Goal: Task Accomplishment & Management: Manage account settings

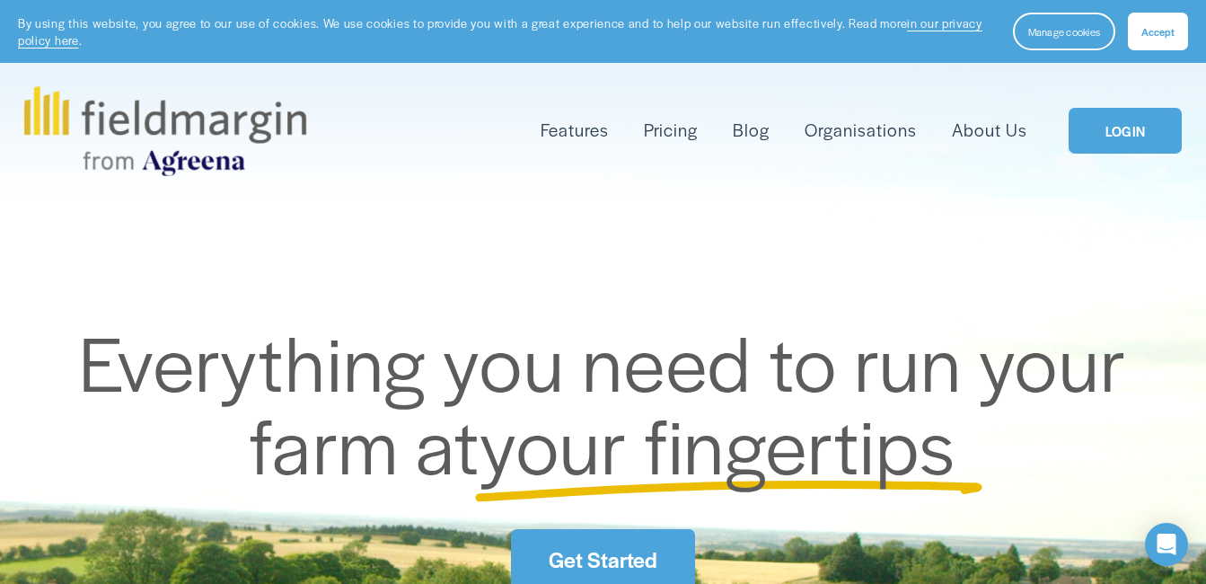
click at [1134, 147] on link "LOGIN" at bounding box center [1125, 131] width 113 height 46
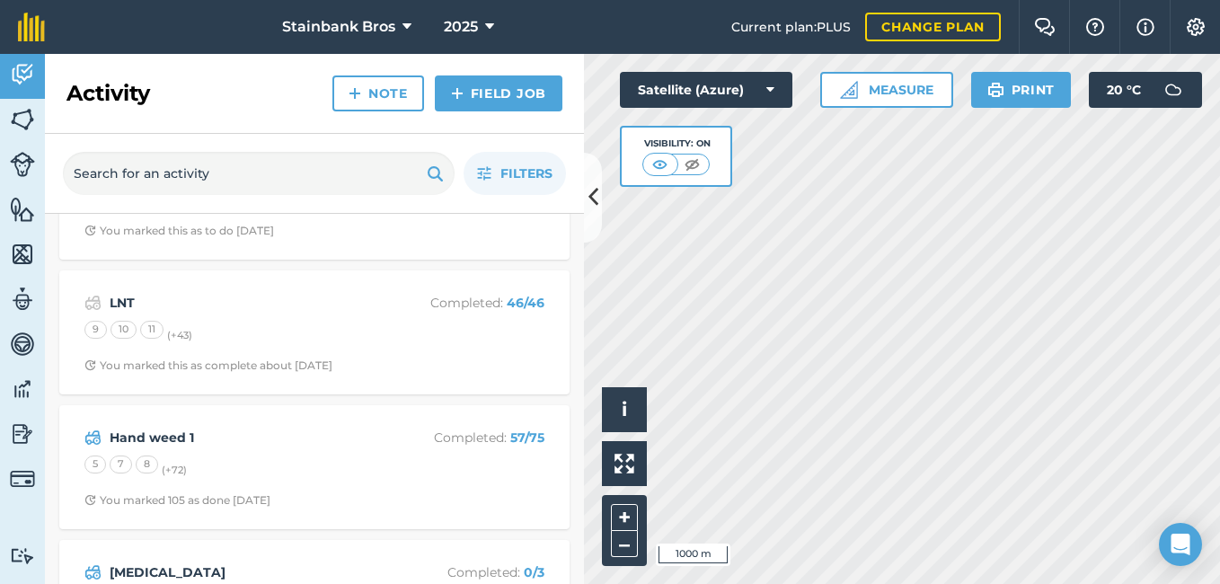
scroll to position [246, 0]
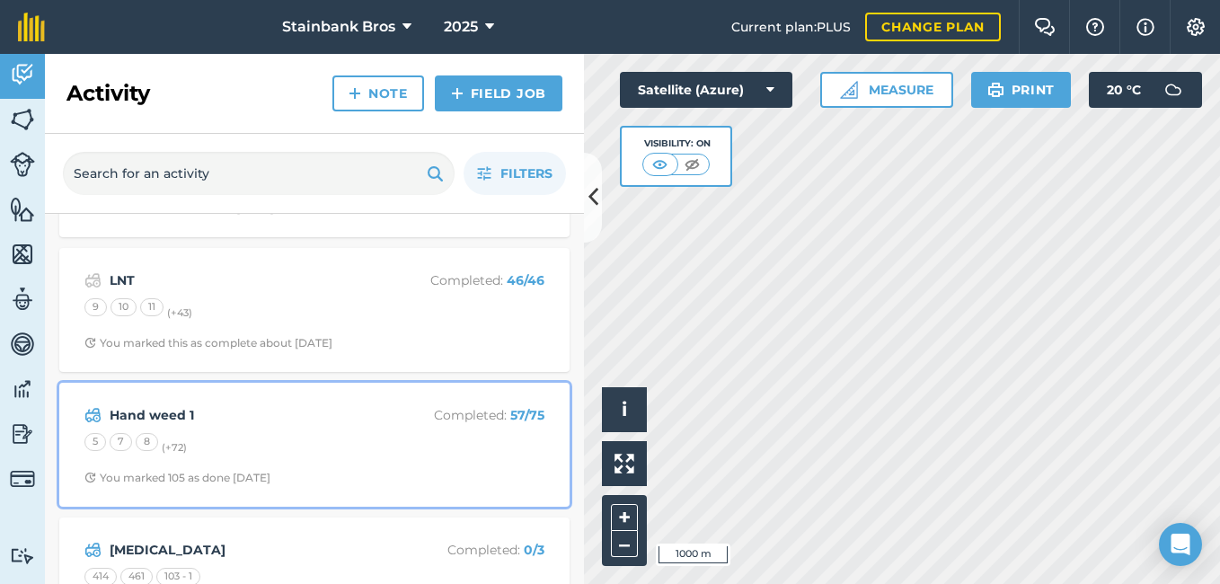
click at [278, 427] on div "Hand weed 1 Completed : 57 / 75 5 7 8 (+ 72 ) You marked 105 as done [DATE]" at bounding box center [314, 444] width 489 height 102
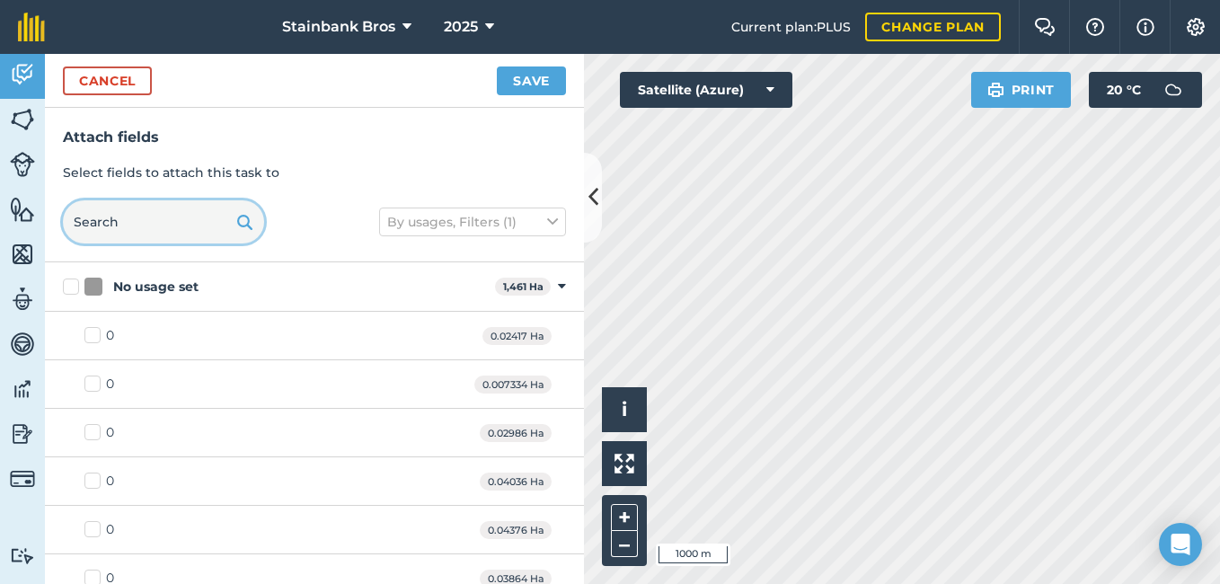
click at [200, 228] on input "text" at bounding box center [163, 221] width 201 height 43
click at [200, 228] on input "31" at bounding box center [163, 221] width 201 height 43
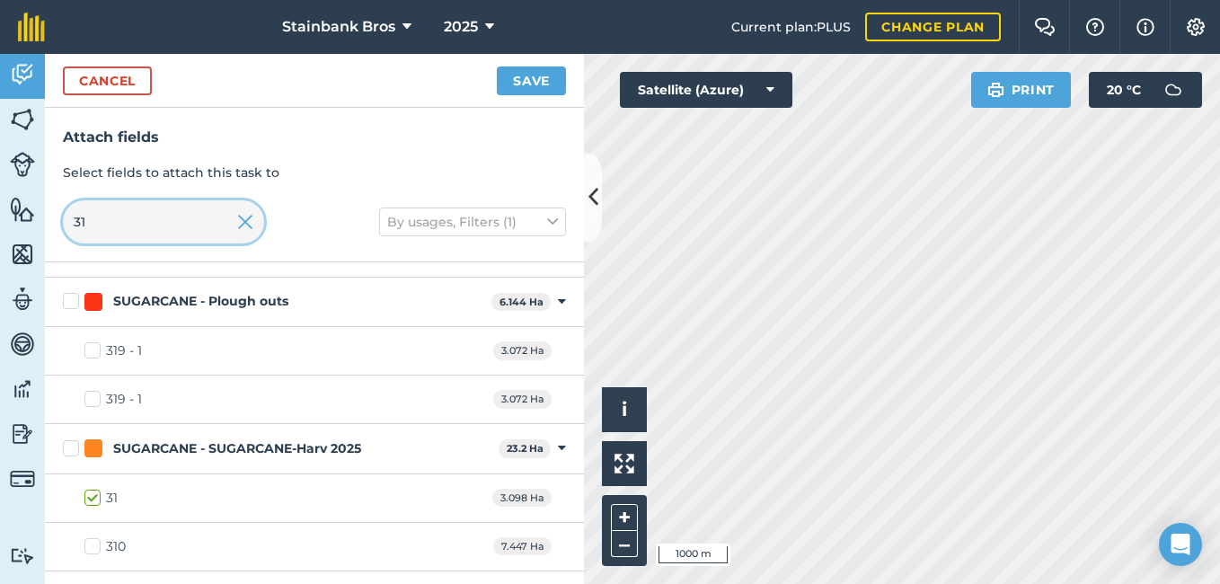
scroll to position [371, 0]
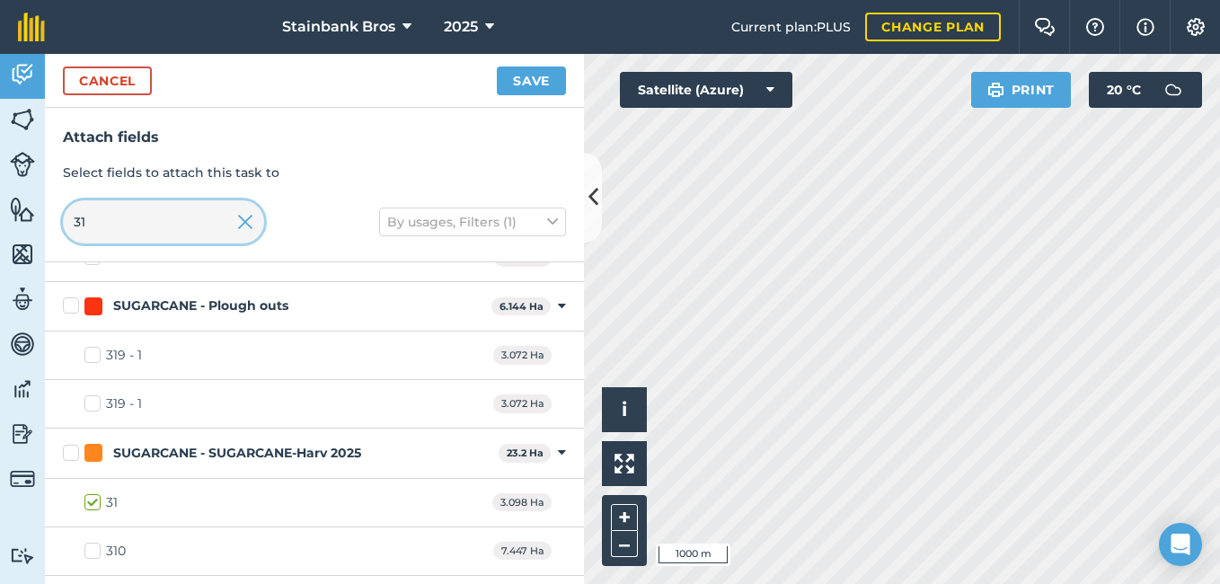
click at [163, 227] on input "31" at bounding box center [163, 221] width 201 height 43
type input "3"
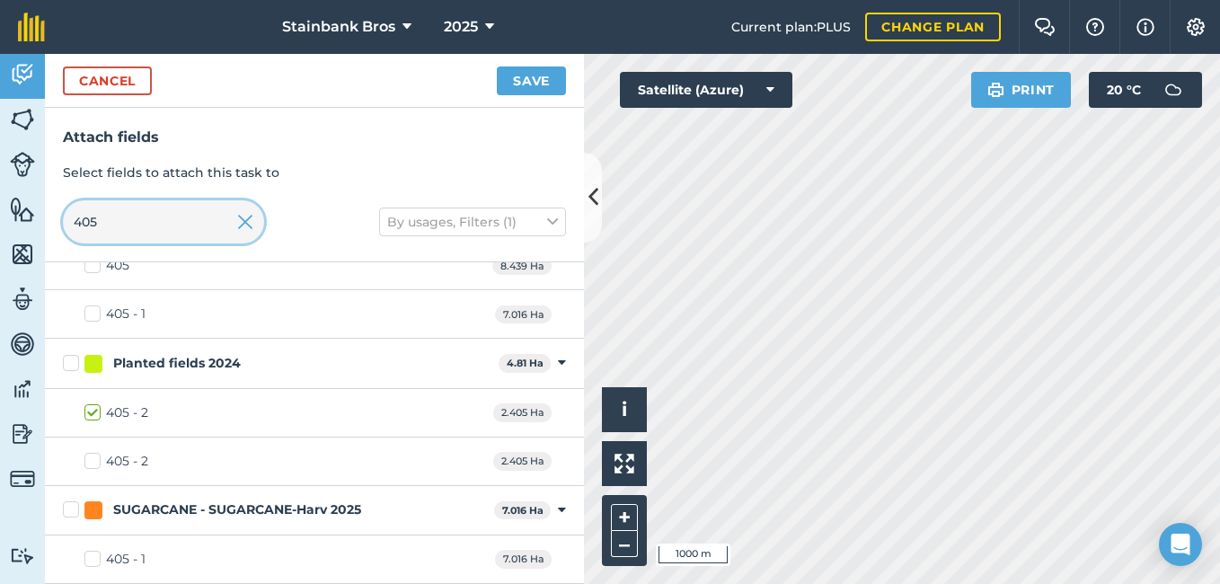
scroll to position [70, 0]
type input "405"
click at [93, 562] on label "405 - 1" at bounding box center [114, 559] width 61 height 19
click at [93, 561] on input "405 - 1" at bounding box center [90, 556] width 12 height 12
checkbox input "true"
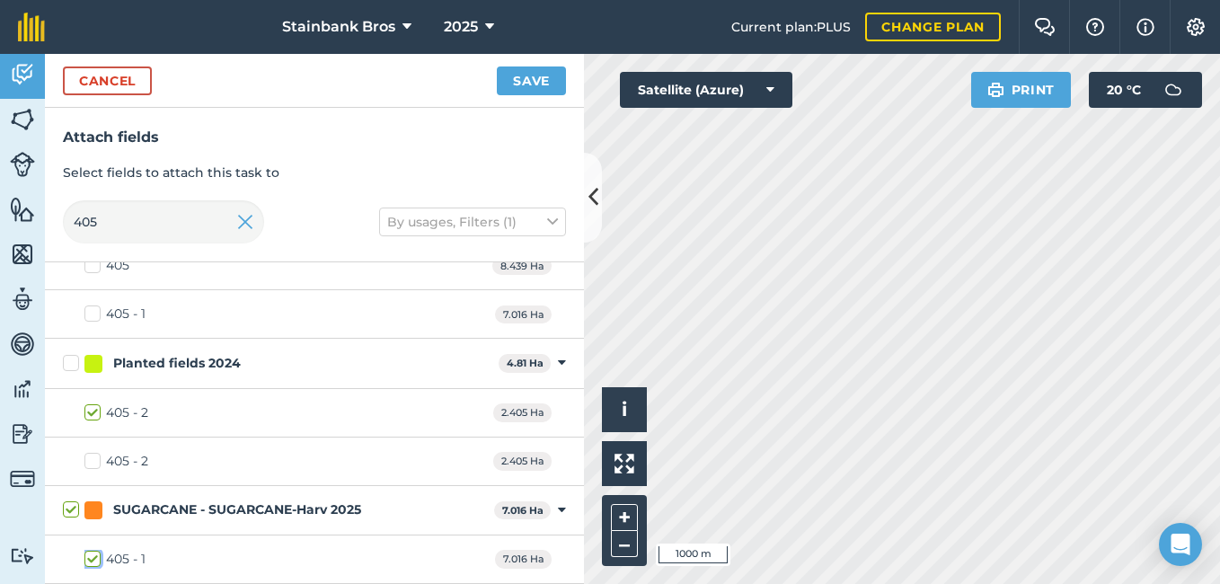
checkbox input "true"
click at [550, 87] on button "Save" at bounding box center [531, 80] width 69 height 29
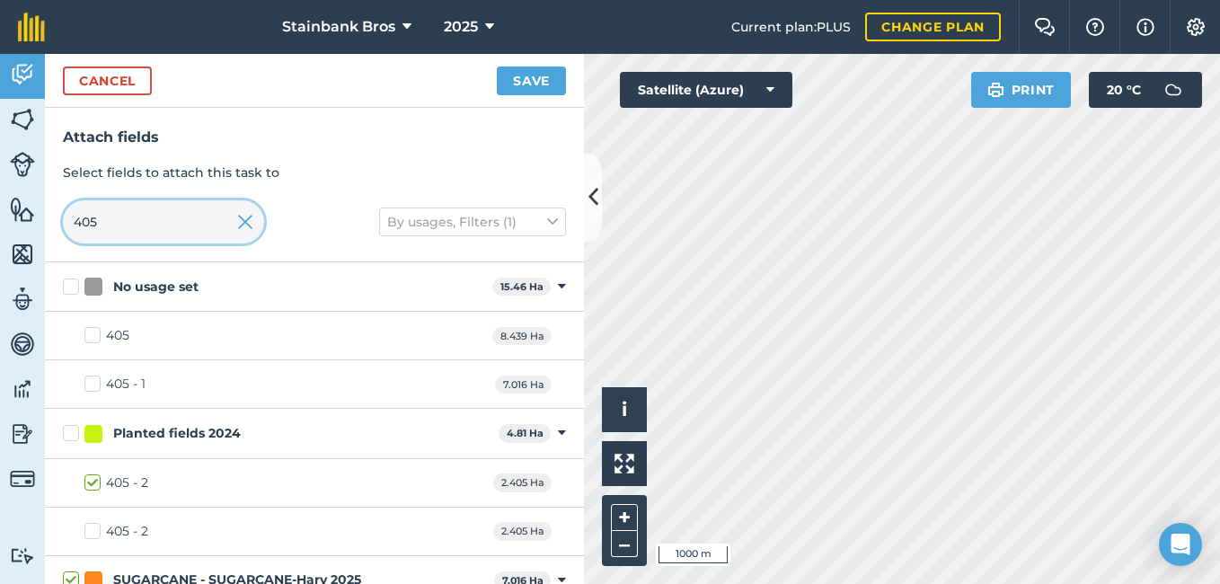
click at [105, 216] on input "405" at bounding box center [163, 221] width 201 height 43
type input "45"
checkbox input "true"
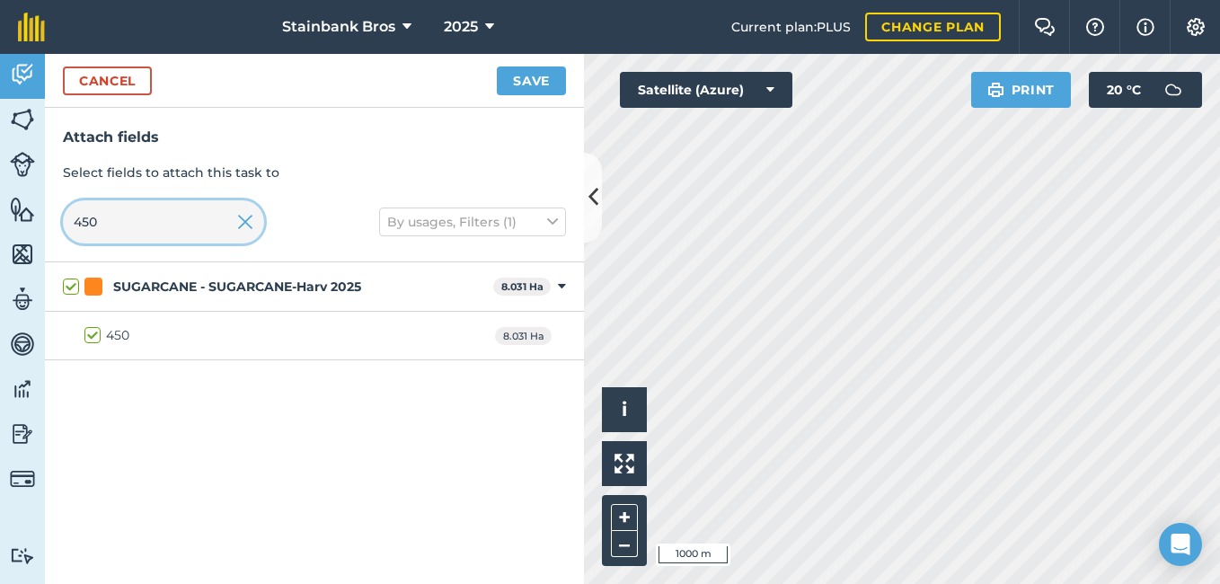
click at [123, 221] on input "450" at bounding box center [163, 221] width 201 height 43
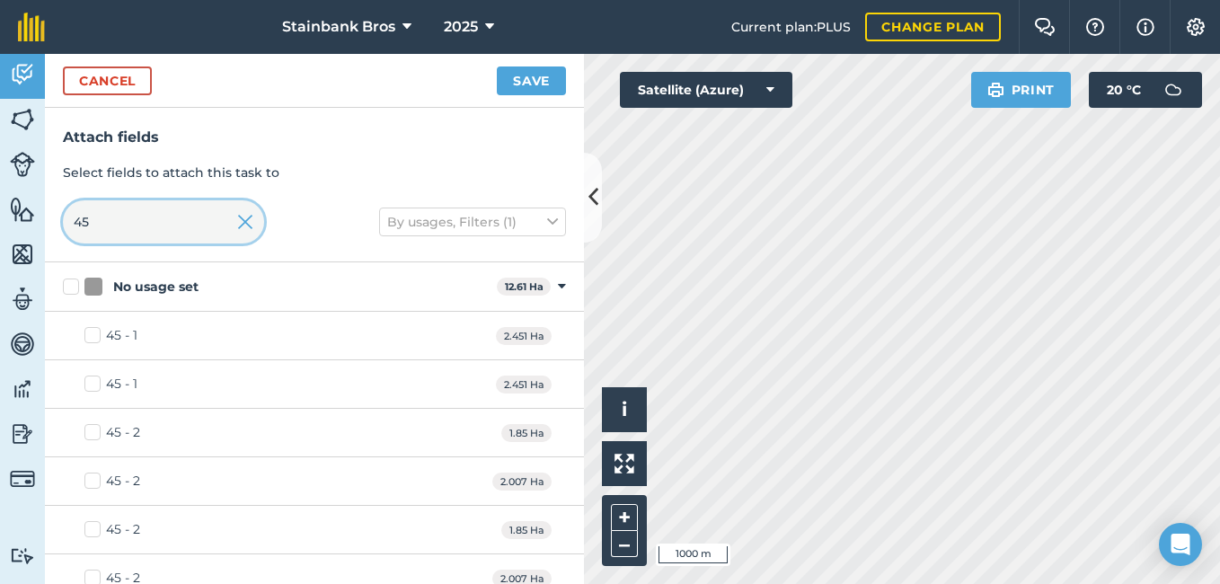
type input "4"
checkbox input "false"
type input "45"
checkbox input "true"
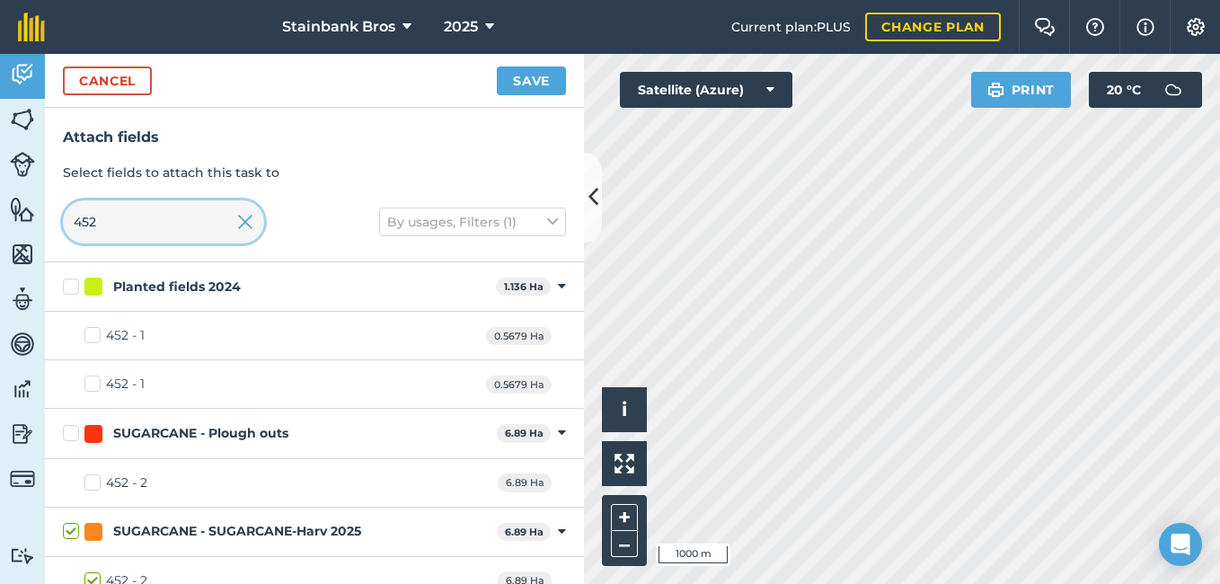
scroll to position [22, 0]
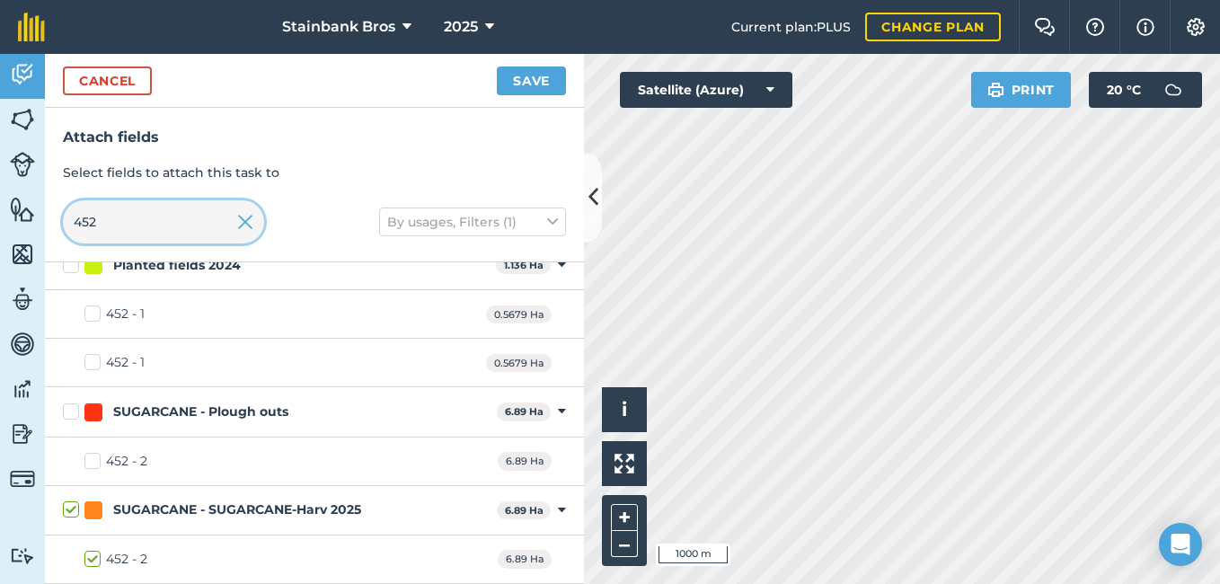
click at [176, 227] on input "452" at bounding box center [163, 221] width 201 height 43
type input "4"
checkbox input "false"
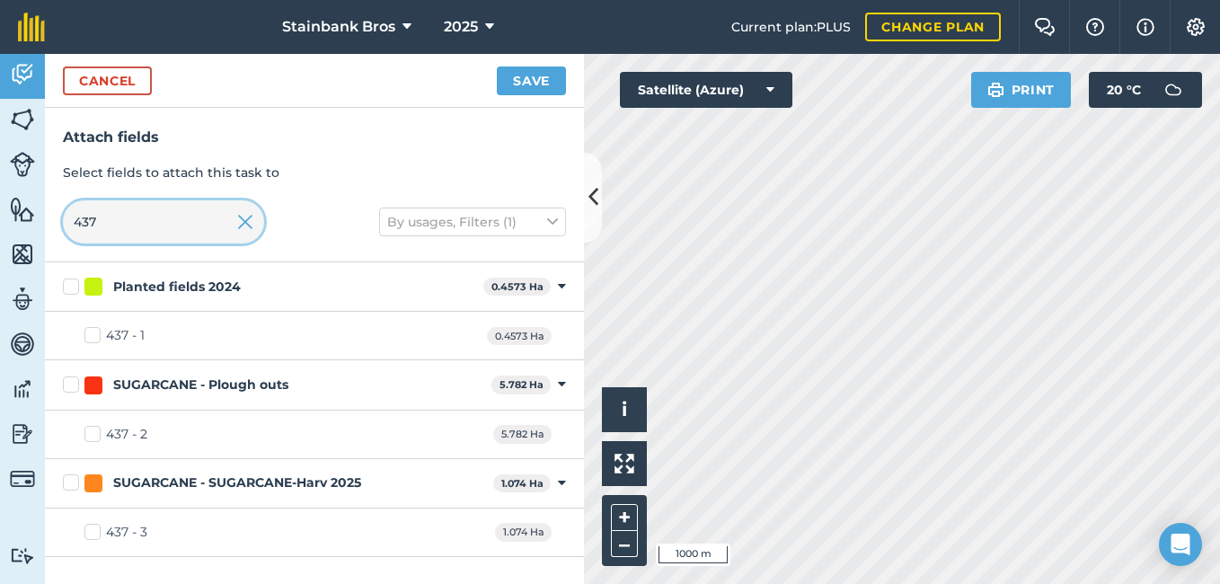
scroll to position [0, 0]
type input "437"
click at [93, 530] on label "437 - 3" at bounding box center [115, 532] width 63 height 19
click at [93, 530] on input "437 - 3" at bounding box center [90, 529] width 12 height 12
checkbox input "true"
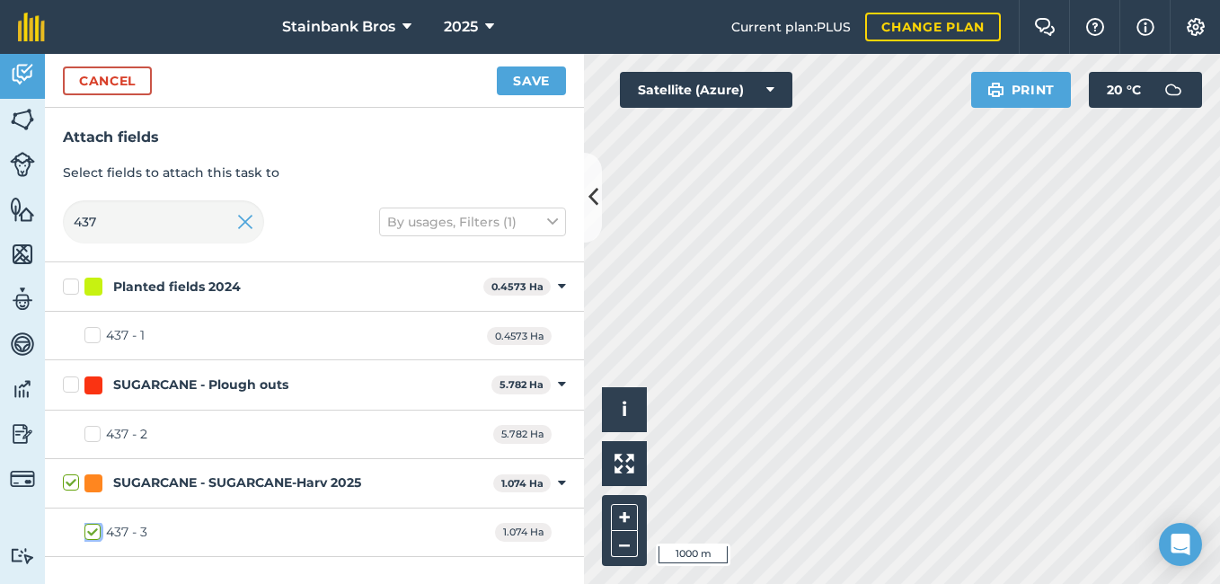
checkbox input "true"
click at [533, 80] on button "Save" at bounding box center [531, 80] width 69 height 29
click at [168, 218] on input "437" at bounding box center [163, 221] width 201 height 43
type input "4"
checkbox input "false"
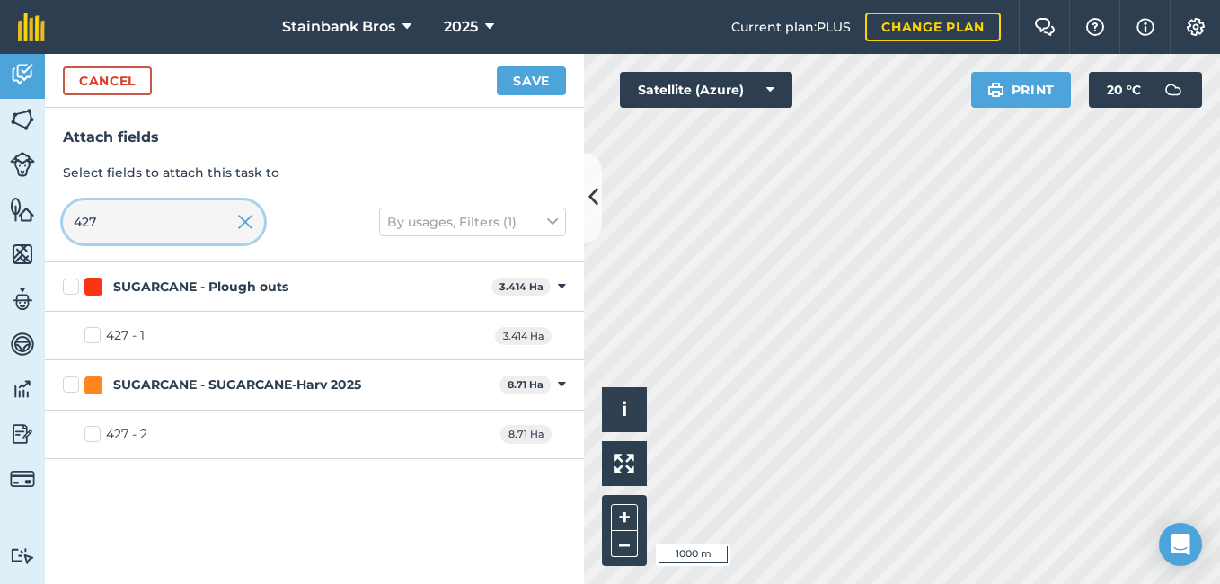
type input "427"
click at [94, 435] on label "427 - 2" at bounding box center [115, 434] width 63 height 19
click at [94, 435] on input "427 - 2" at bounding box center [90, 431] width 12 height 12
checkbox input "true"
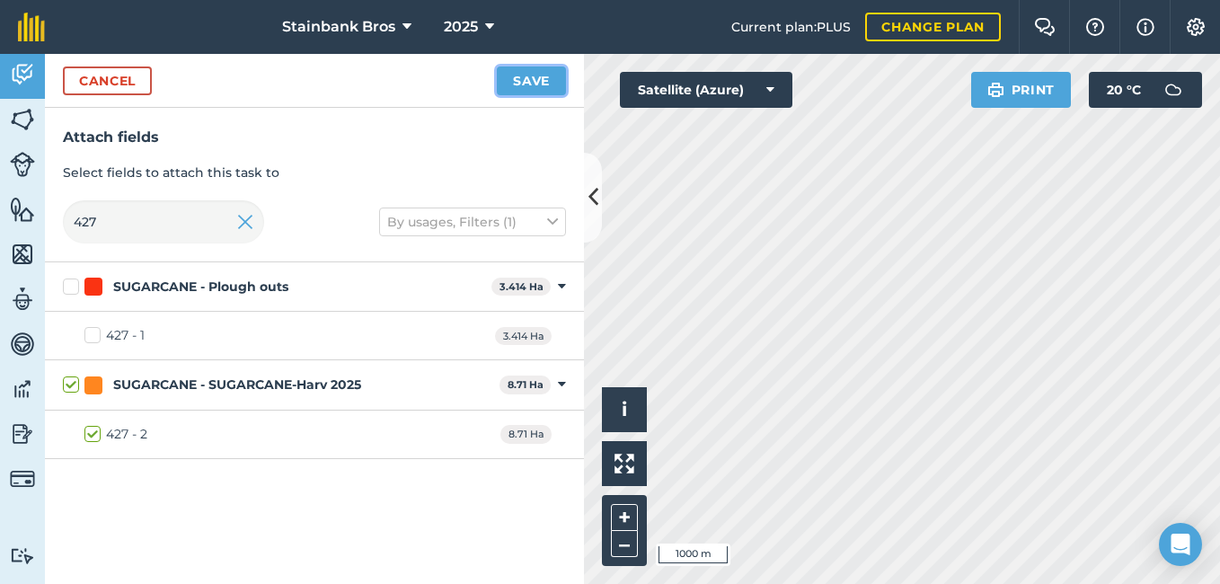
click at [516, 82] on button "Save" at bounding box center [531, 80] width 69 height 29
click at [174, 223] on input "427" at bounding box center [163, 221] width 201 height 43
type input "42"
checkbox input "false"
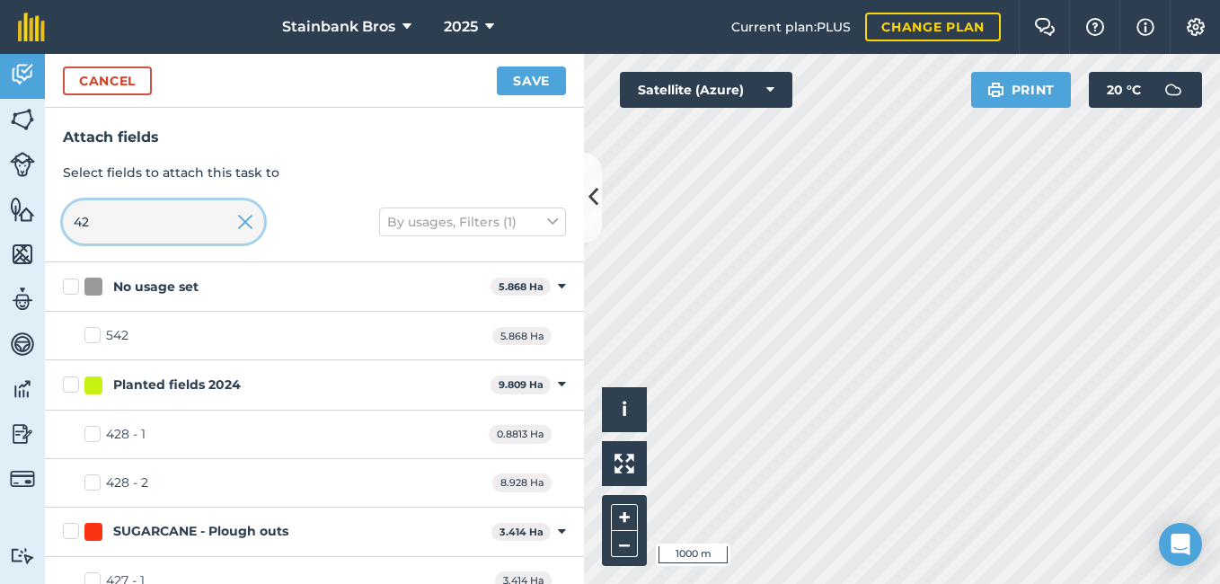
type input "4"
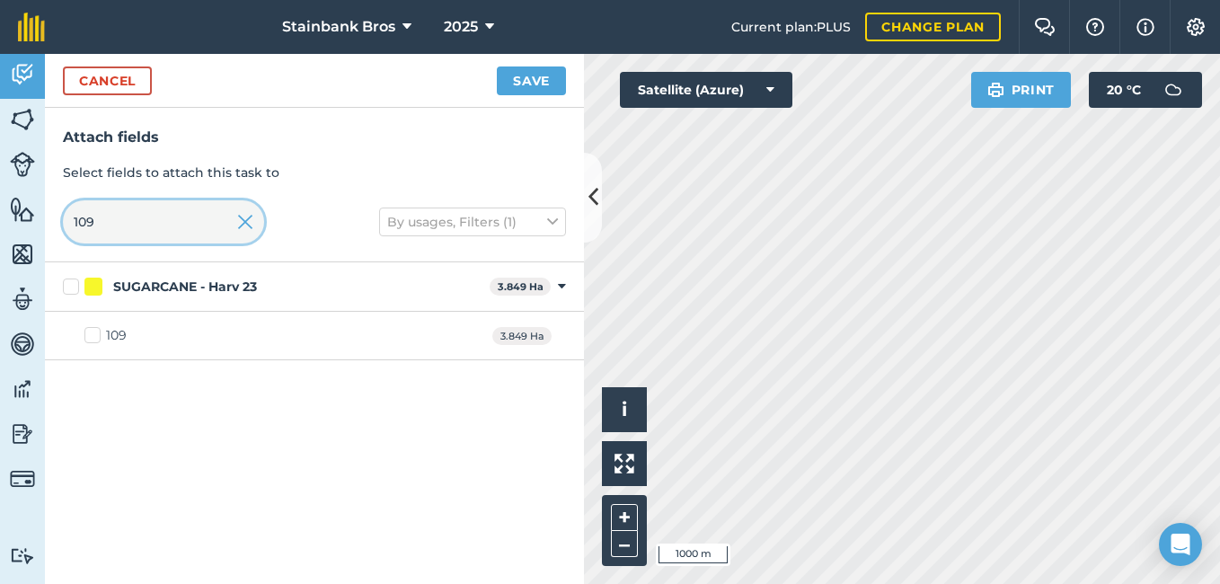
type input "109"
click at [92, 330] on label "109" at bounding box center [105, 335] width 42 height 19
click at [92, 330] on input "109" at bounding box center [90, 332] width 12 height 12
checkbox input "true"
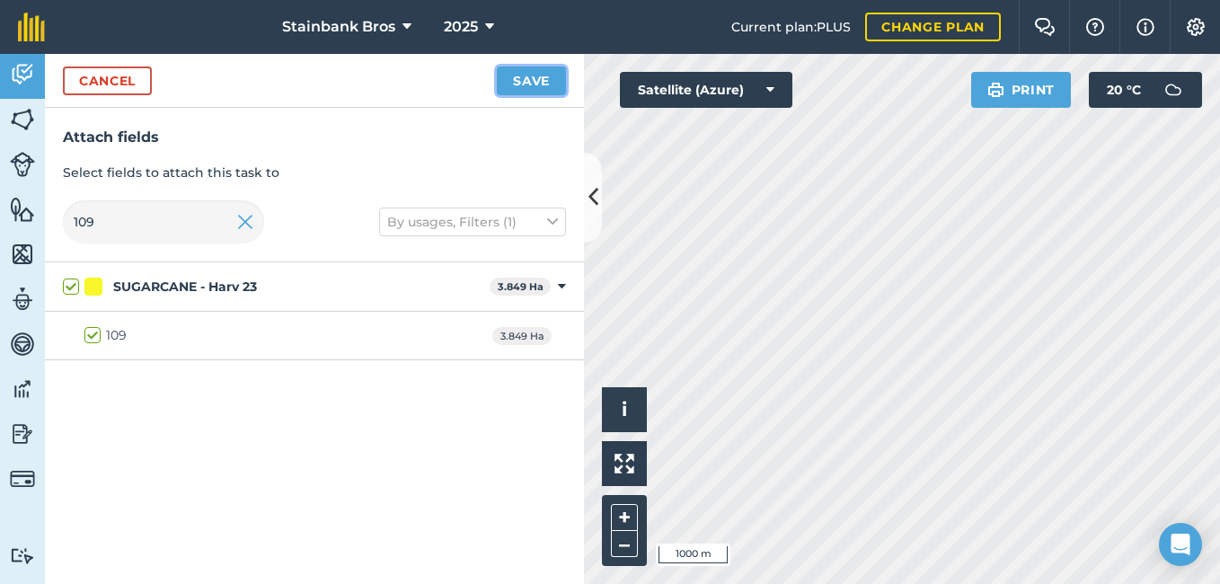
click at [532, 81] on button "Save" at bounding box center [531, 80] width 69 height 29
click at [521, 84] on button "Save" at bounding box center [531, 80] width 69 height 29
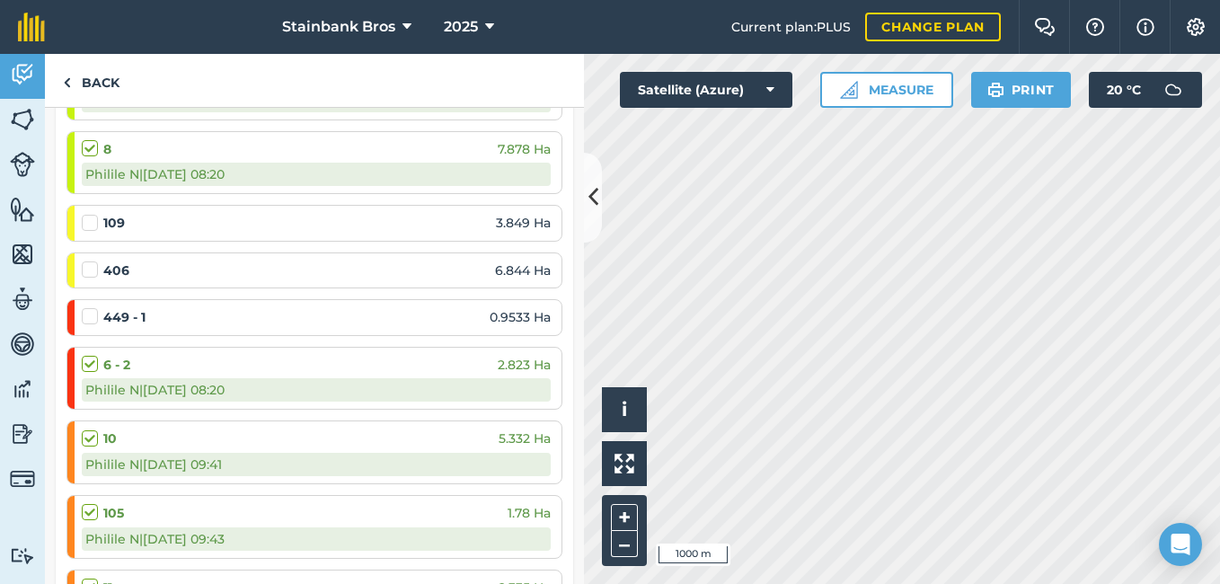
scroll to position [1468, 0]
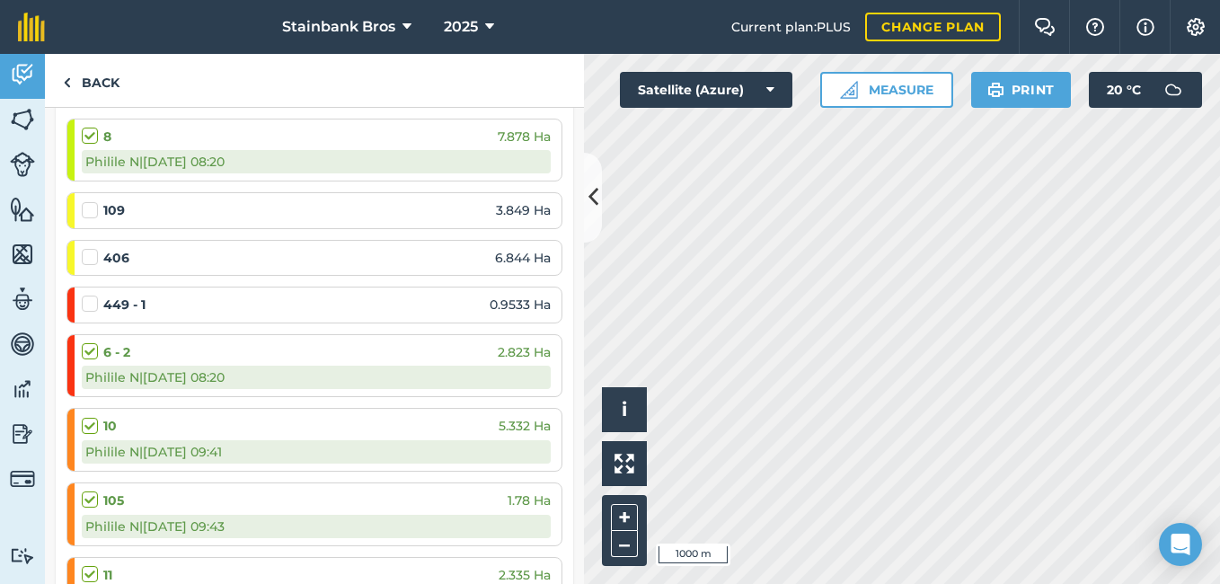
click at [85, 201] on label at bounding box center [93, 201] width 22 height 0
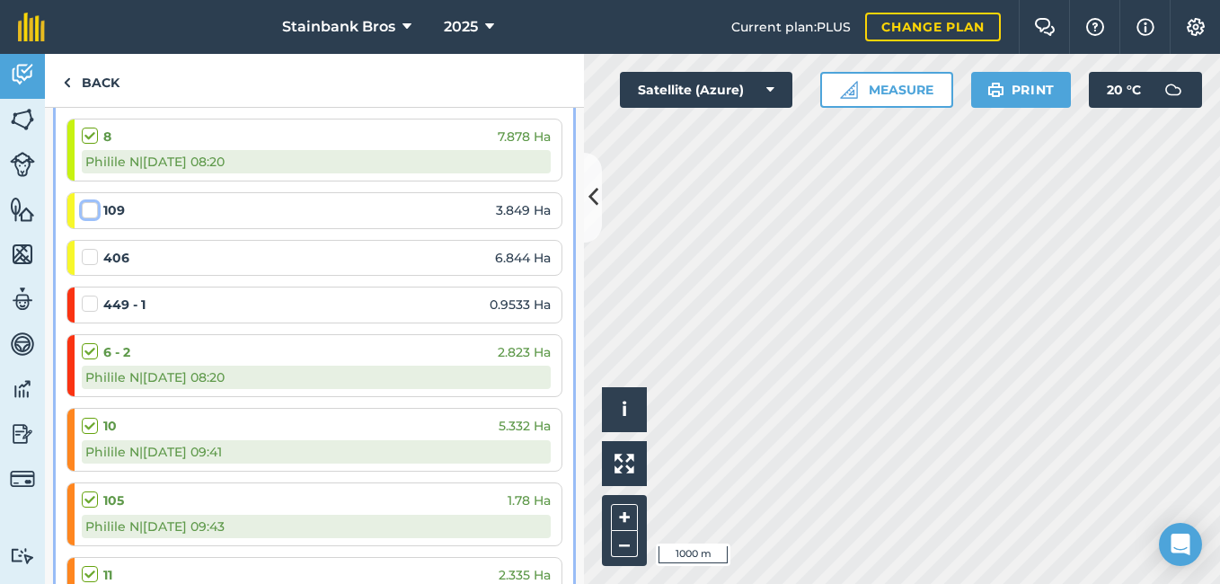
click at [85, 213] on input "checkbox" at bounding box center [88, 207] width 12 height 12
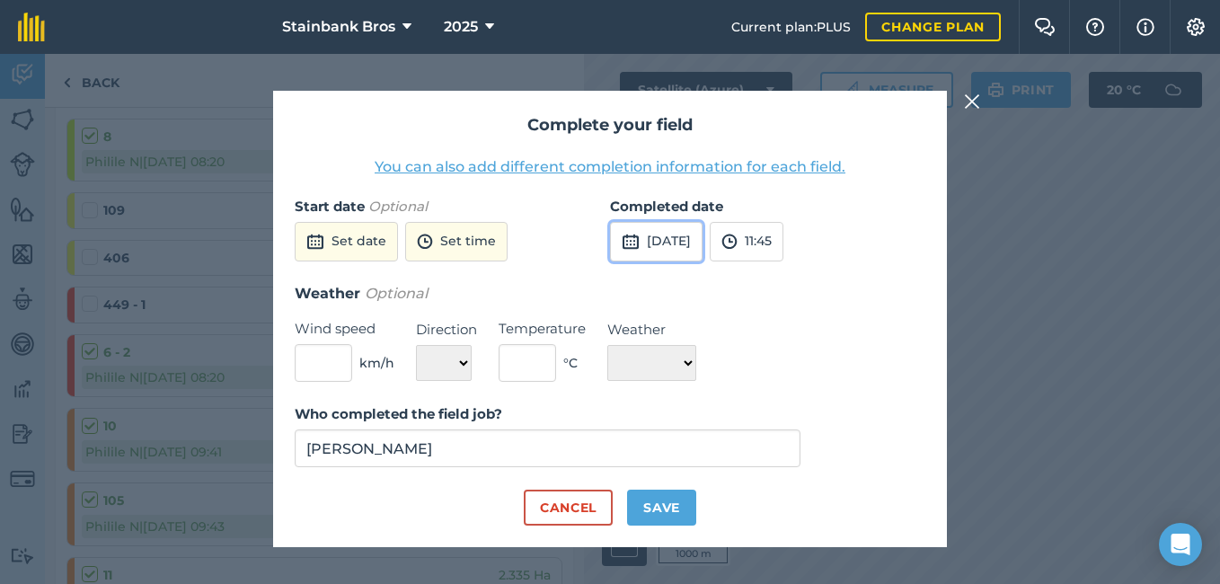
click at [666, 239] on button "12th Sep 2025" at bounding box center [656, 242] width 93 height 40
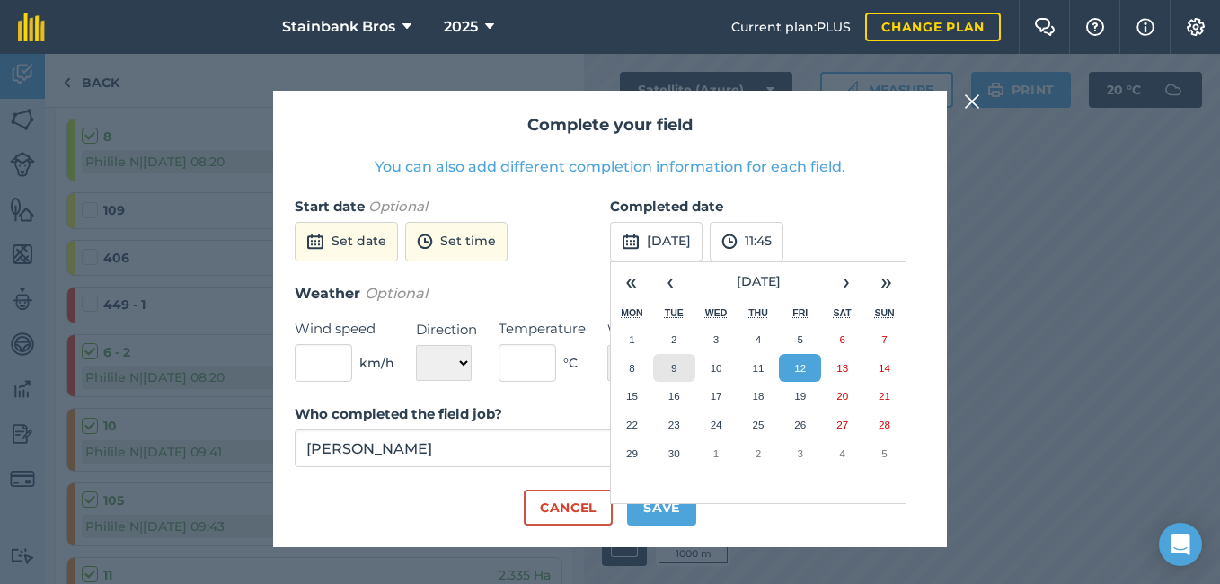
click at [665, 375] on button "9" at bounding box center [674, 368] width 42 height 29
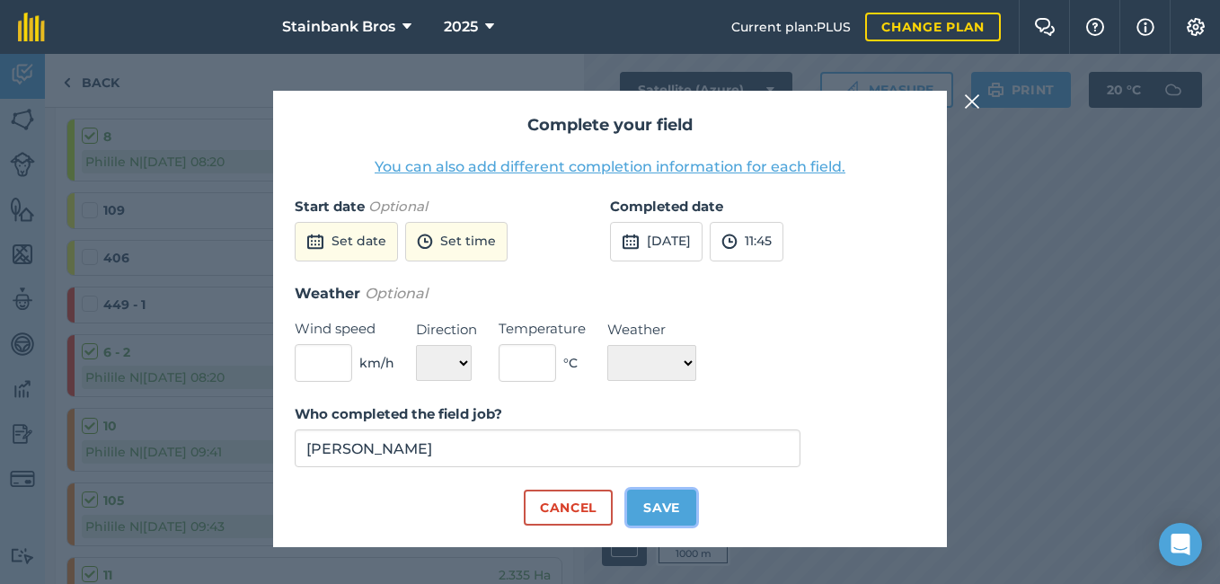
click at [658, 507] on button "Save" at bounding box center [661, 508] width 69 height 36
checkbox input "true"
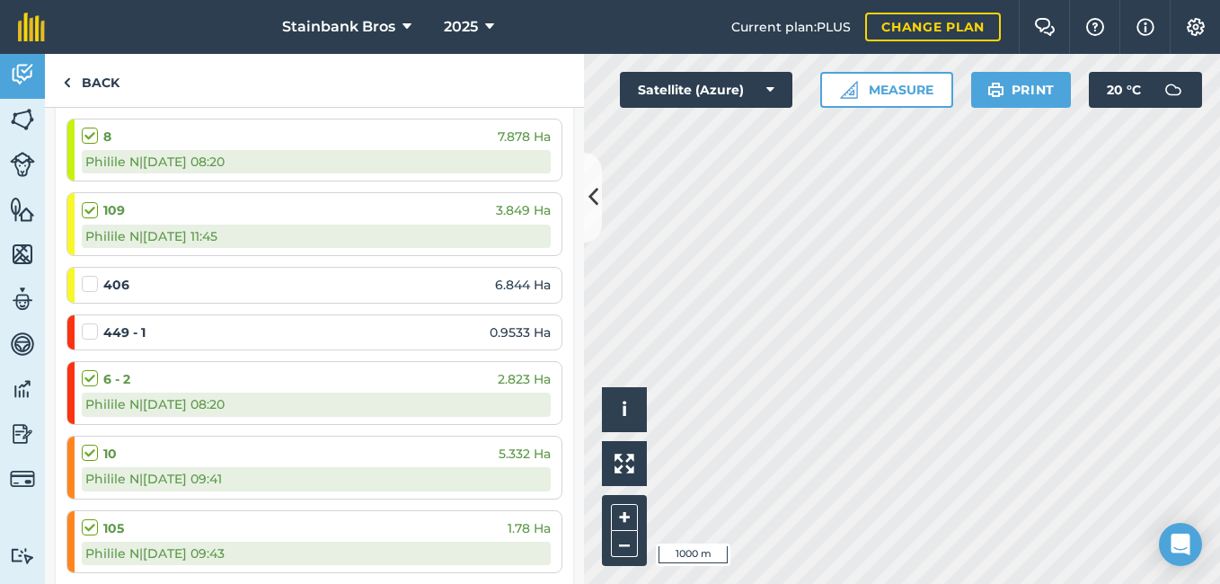
click at [87, 275] on label at bounding box center [93, 275] width 22 height 0
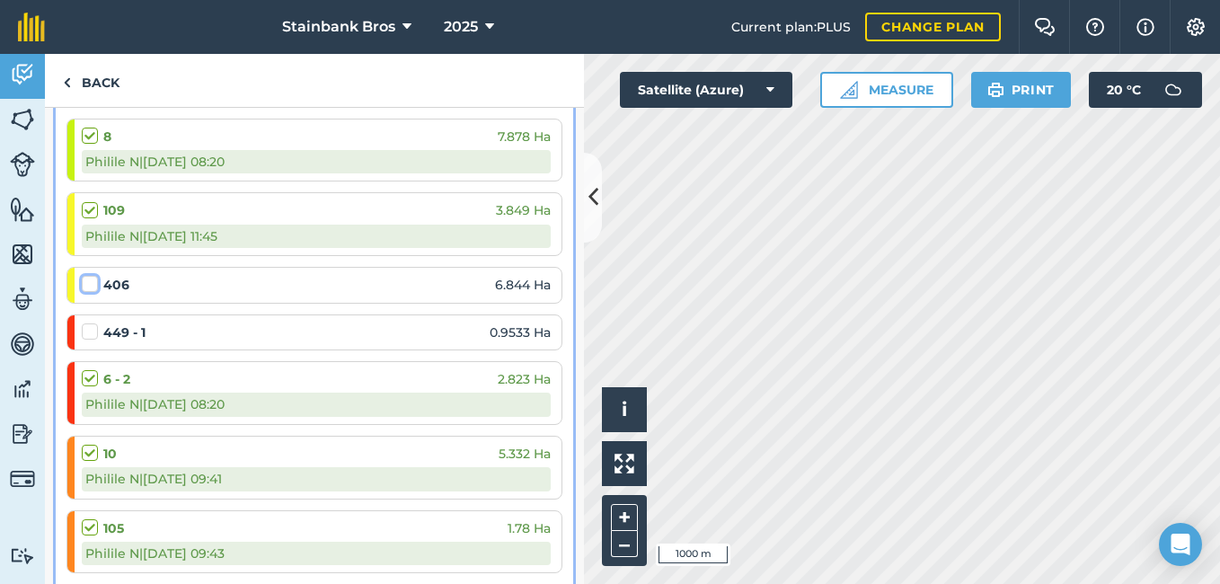
click at [87, 281] on input "checkbox" at bounding box center [88, 281] width 12 height 12
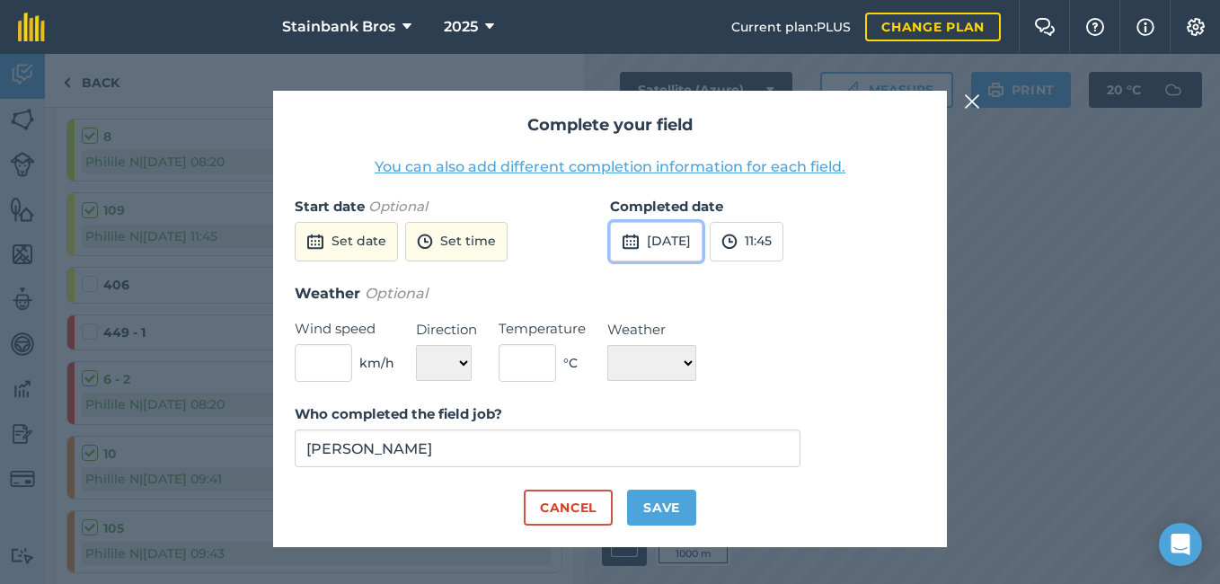
click at [695, 246] on button "12th Sep 2025" at bounding box center [656, 242] width 93 height 40
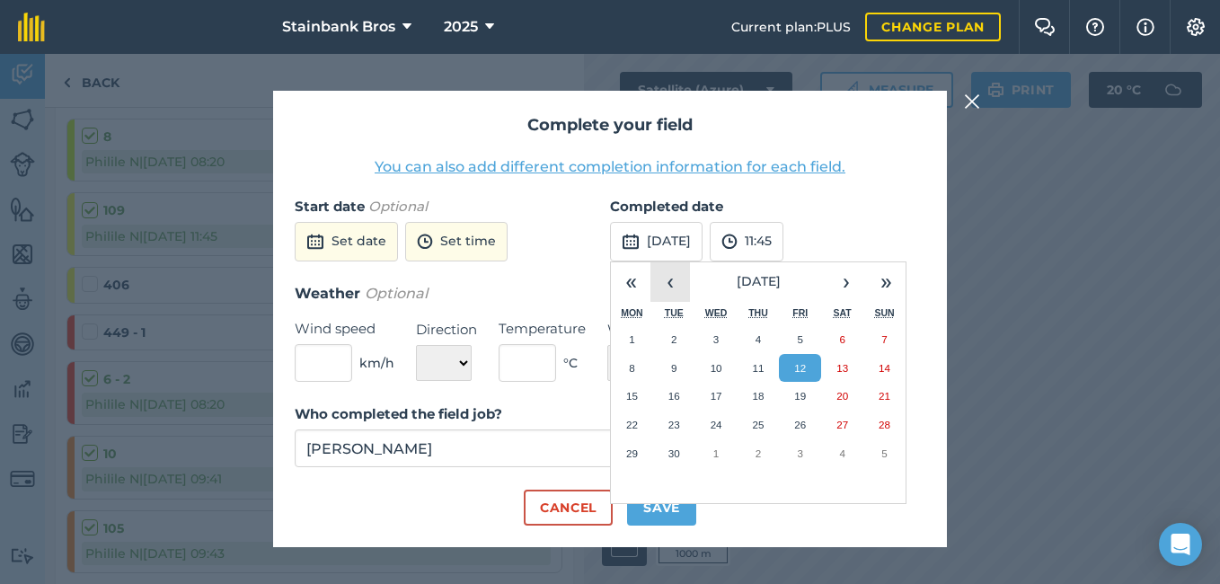
click at [678, 284] on button "‹" at bounding box center [670, 282] width 40 height 40
click at [636, 419] on abbr "18" at bounding box center [632, 425] width 12 height 12
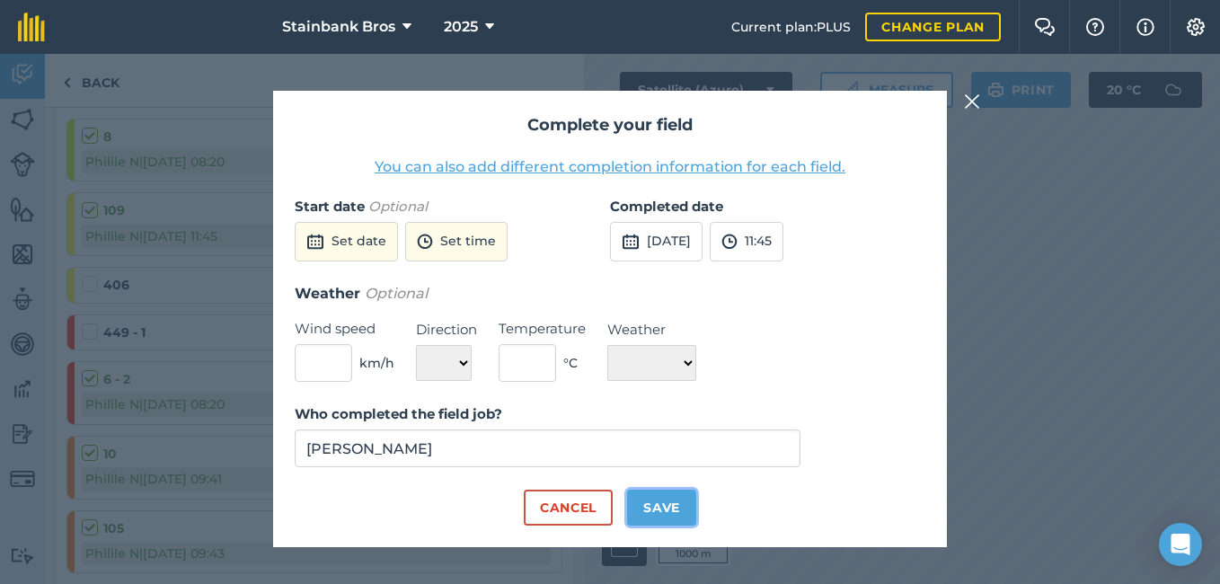
click at [648, 507] on button "Save" at bounding box center [661, 508] width 69 height 36
checkbox input "true"
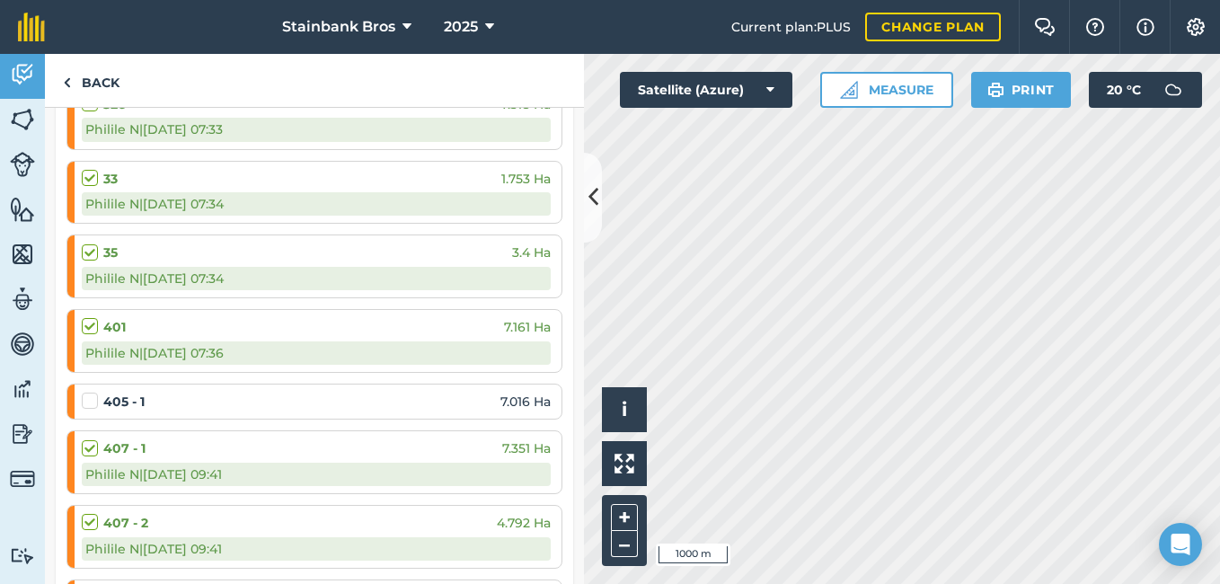
scroll to position [3339, 0]
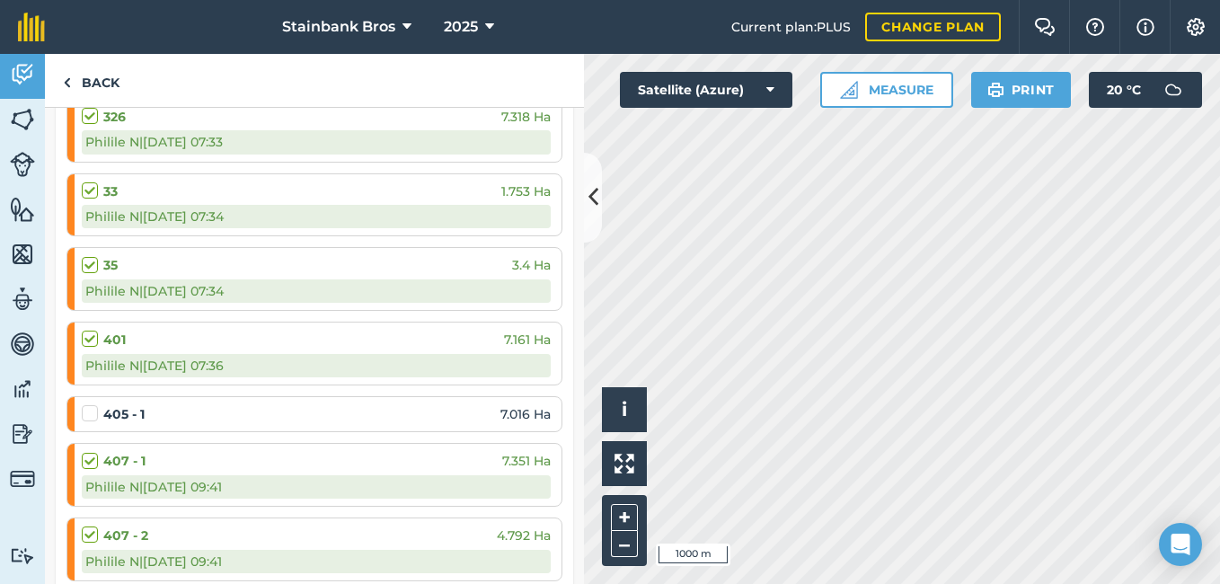
click at [91, 404] on label at bounding box center [93, 404] width 22 height 0
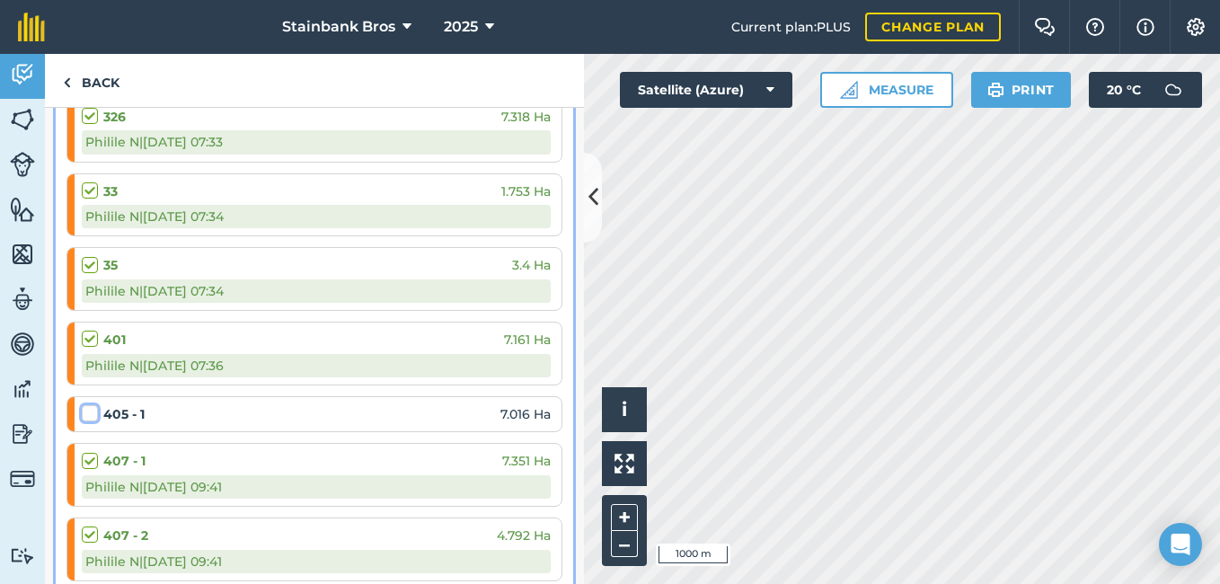
click at [91, 412] on input "checkbox" at bounding box center [88, 410] width 12 height 12
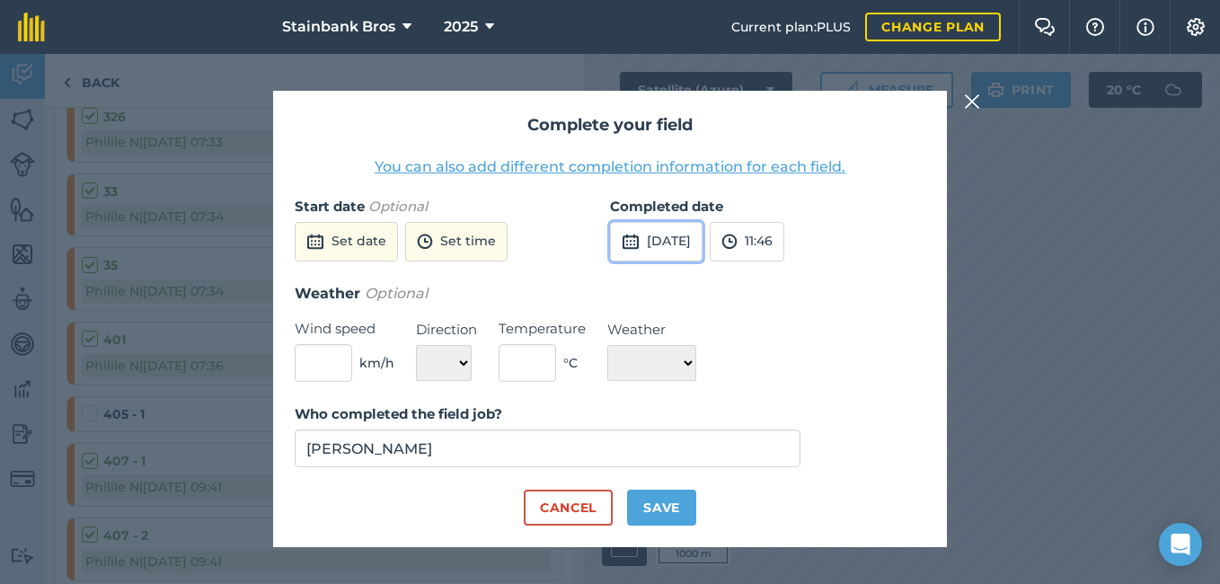
click at [682, 252] on button "12th Sep 2025" at bounding box center [656, 242] width 93 height 40
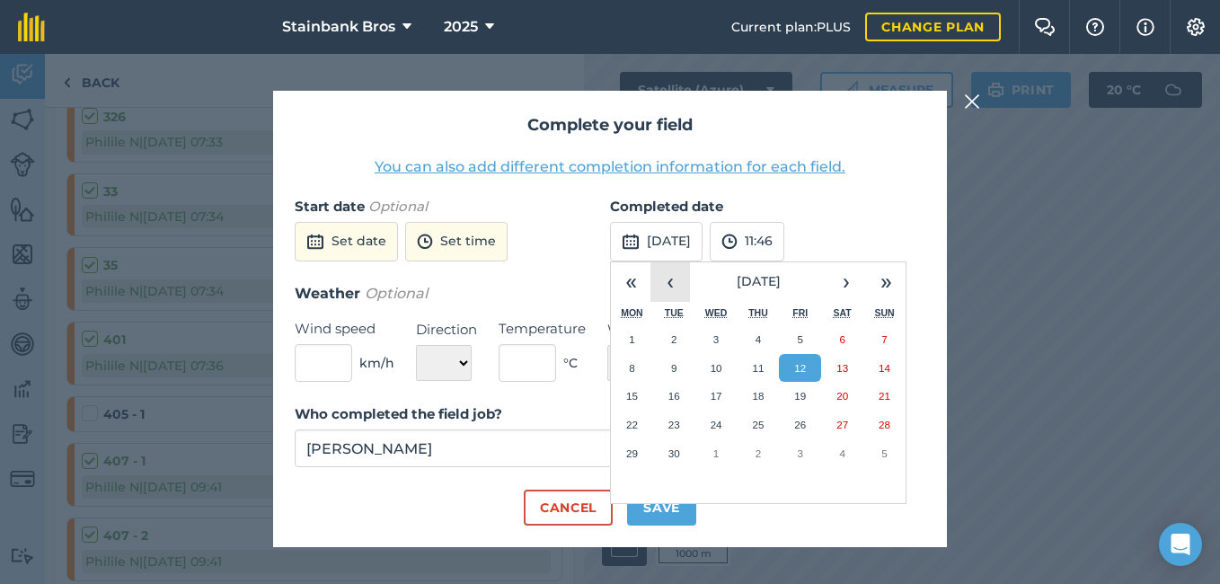
click at [672, 292] on button "‹" at bounding box center [670, 282] width 40 height 40
click at [749, 425] on button "21" at bounding box center [758, 424] width 42 height 29
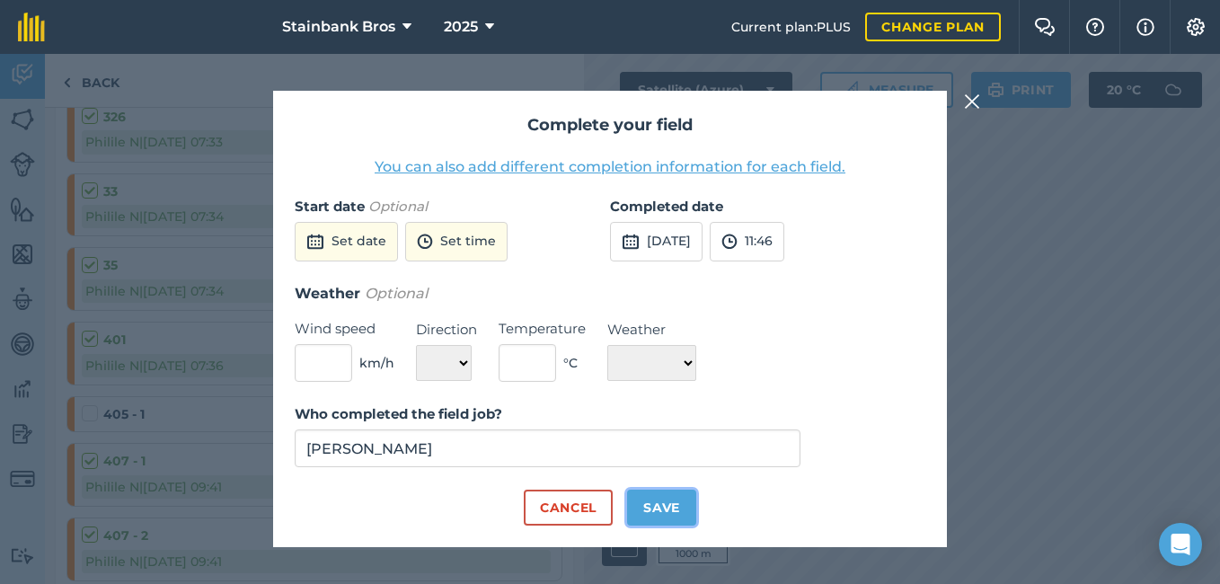
click at [642, 515] on button "Save" at bounding box center [661, 508] width 69 height 36
checkbox input "true"
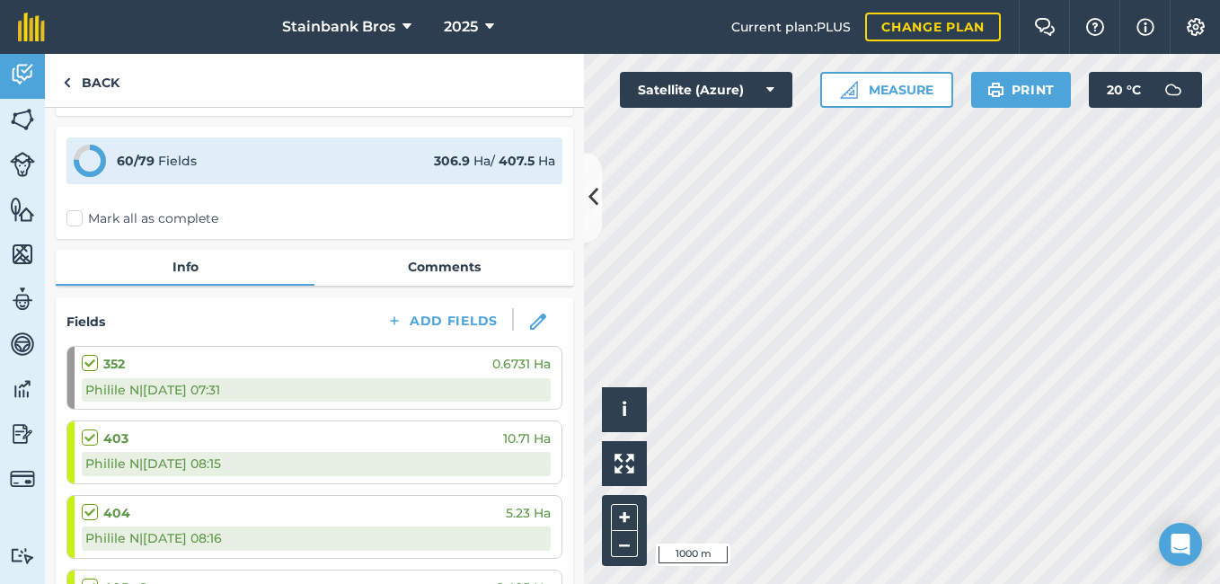
scroll to position [0, 0]
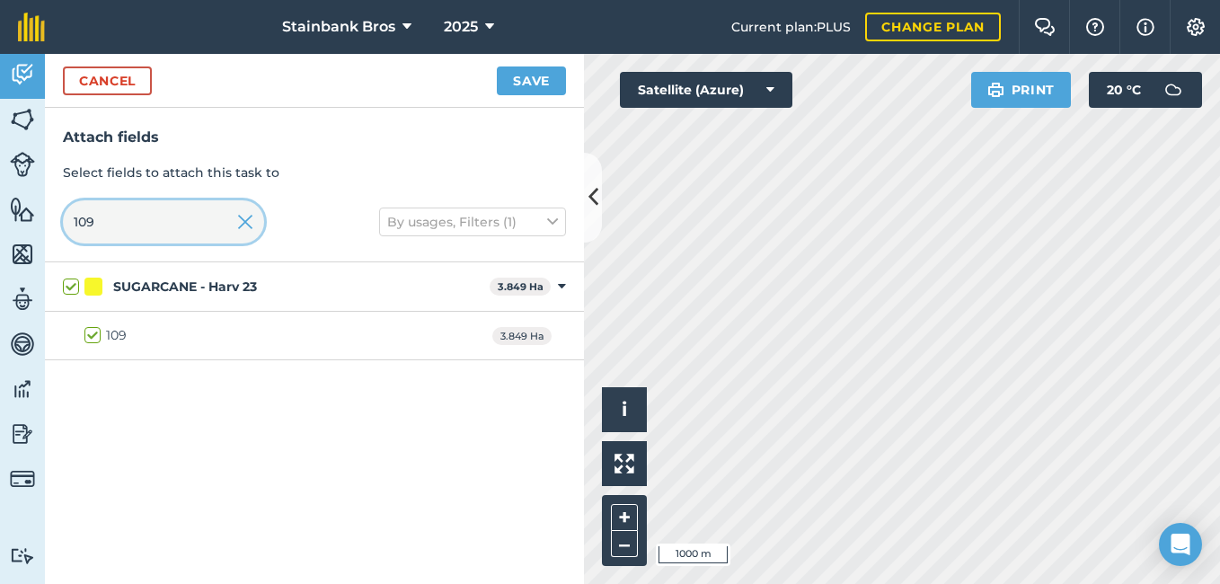
click at [166, 233] on input "109" at bounding box center [163, 221] width 201 height 43
type input "1"
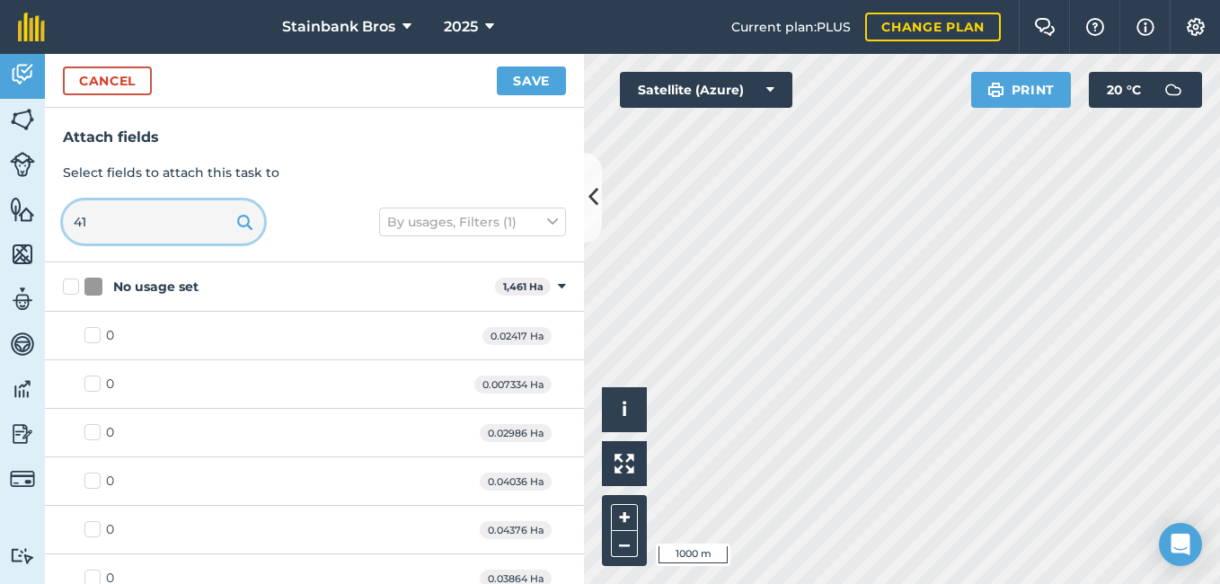
type input "418"
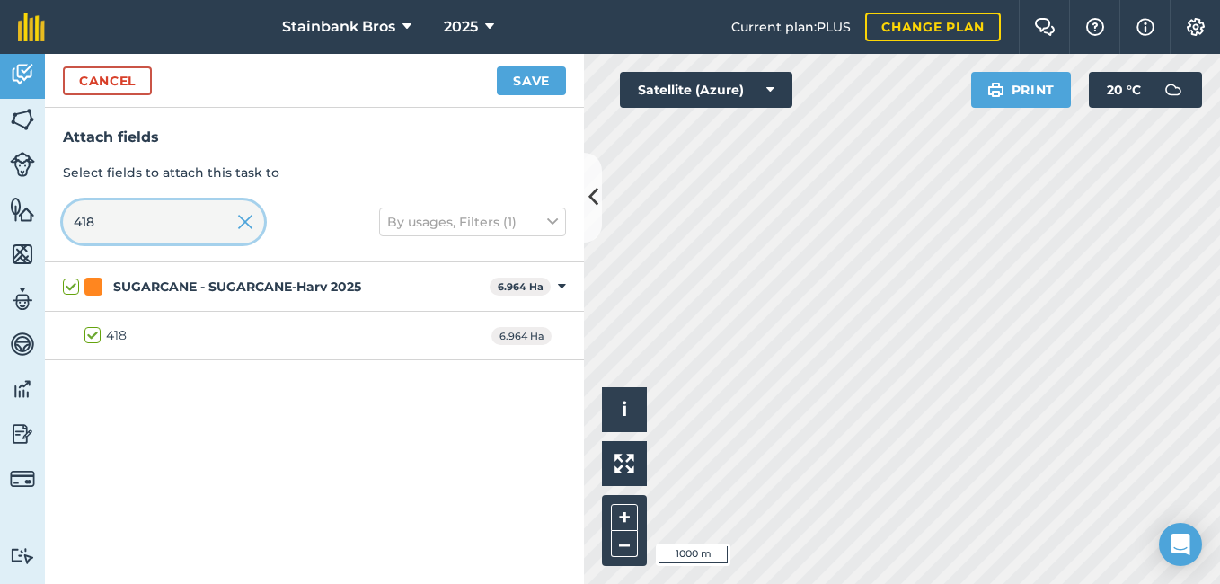
checkbox input "true"
type input "418"
click at [525, 88] on button "Save" at bounding box center [531, 80] width 69 height 29
click at [197, 232] on input "418" at bounding box center [163, 221] width 201 height 43
type input "41"
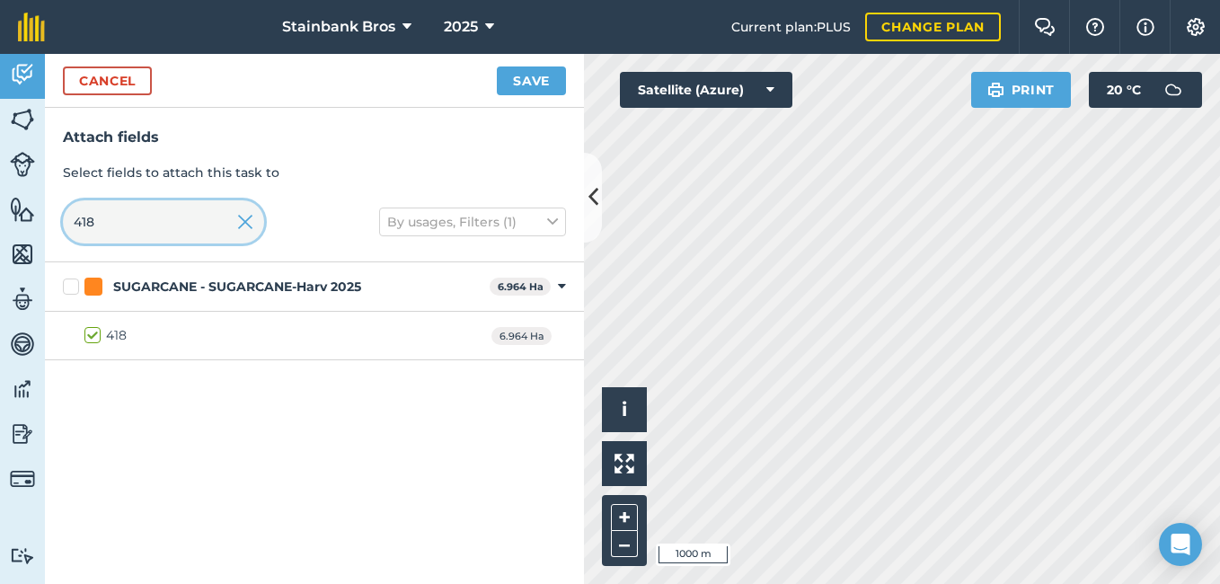
checkbox input "false"
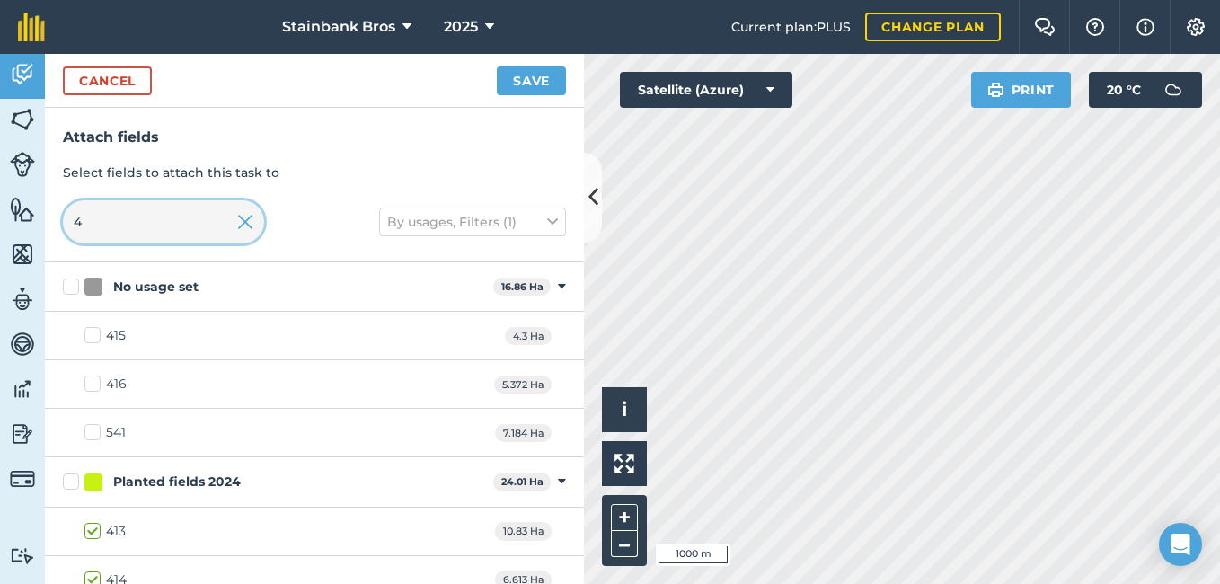
type input "45"
checkbox input "true"
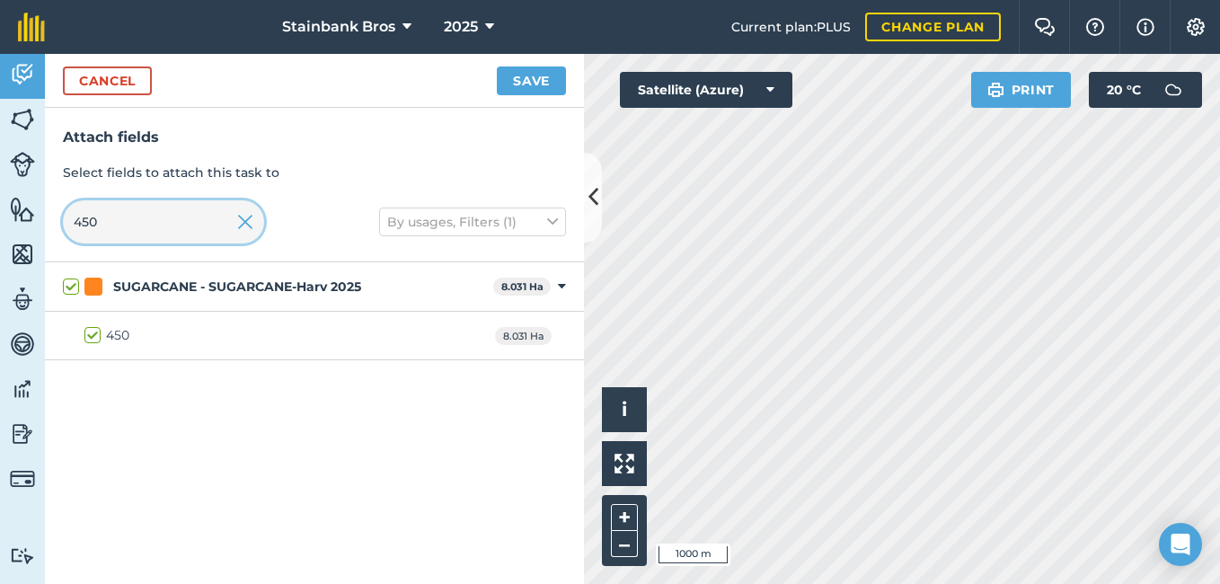
type input "450"
click at [549, 71] on button "Save" at bounding box center [531, 80] width 69 height 29
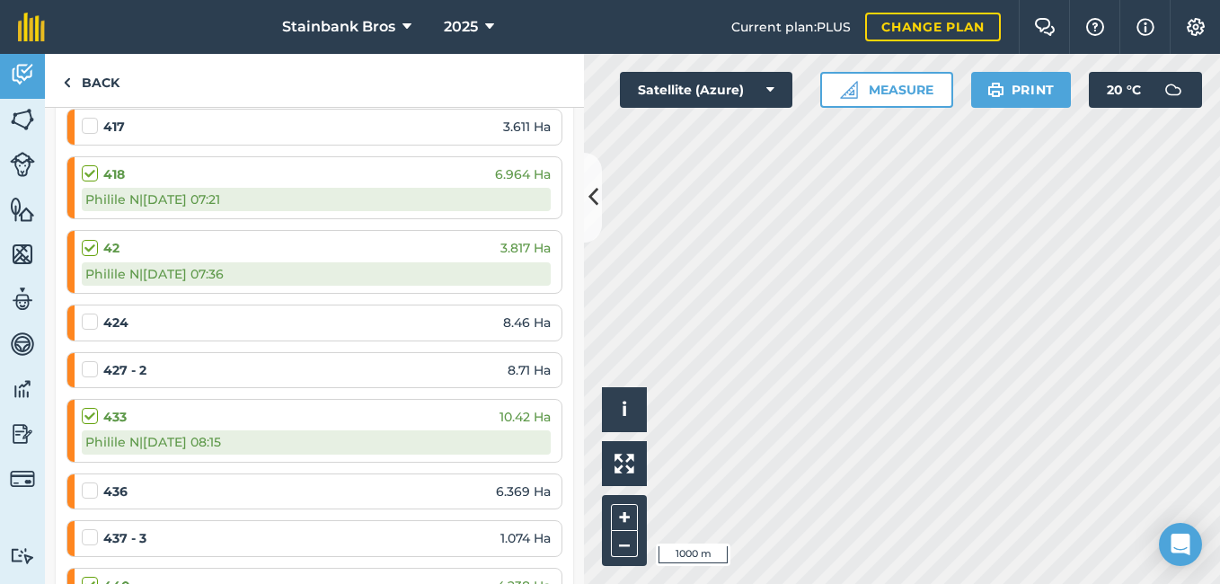
scroll to position [3861, 0]
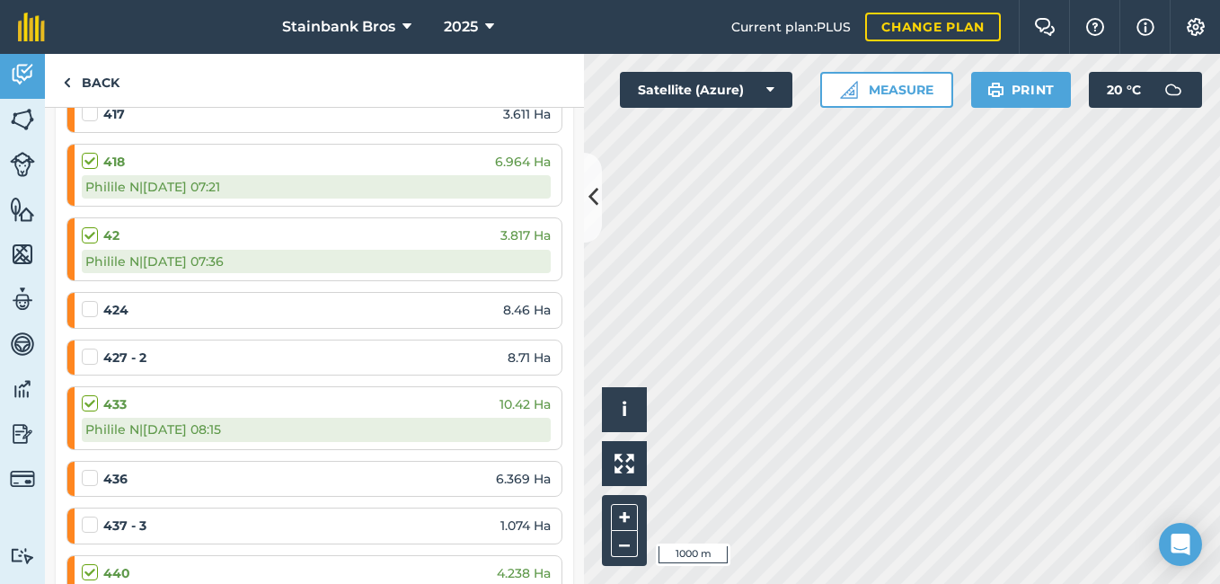
click at [90, 348] on label at bounding box center [93, 348] width 22 height 0
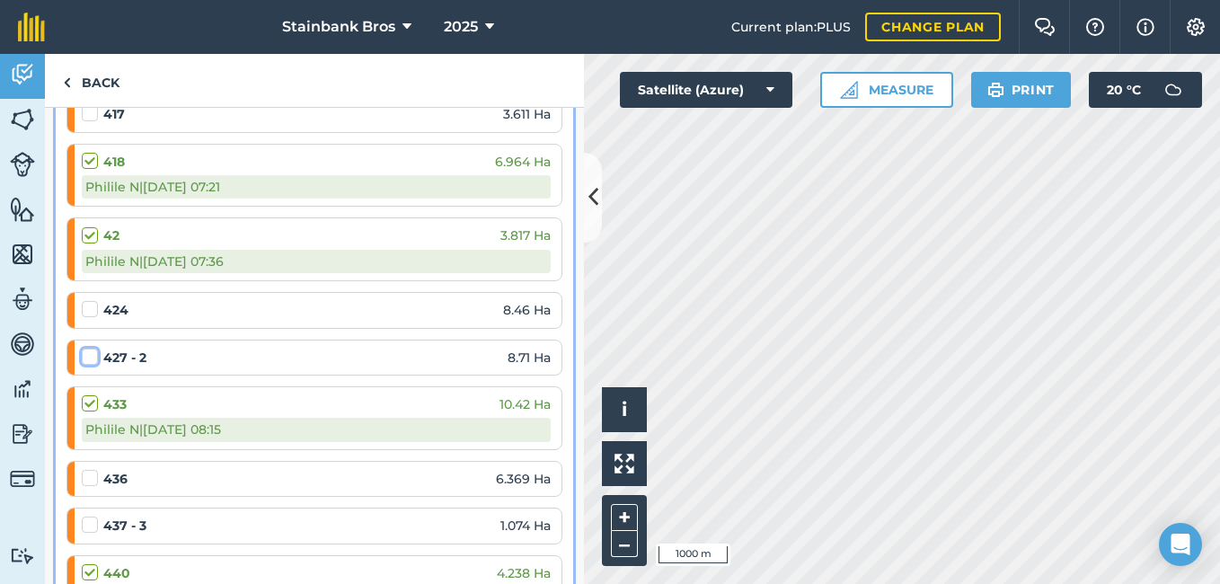
click at [90, 358] on input "checkbox" at bounding box center [88, 354] width 12 height 12
checkbox input "false"
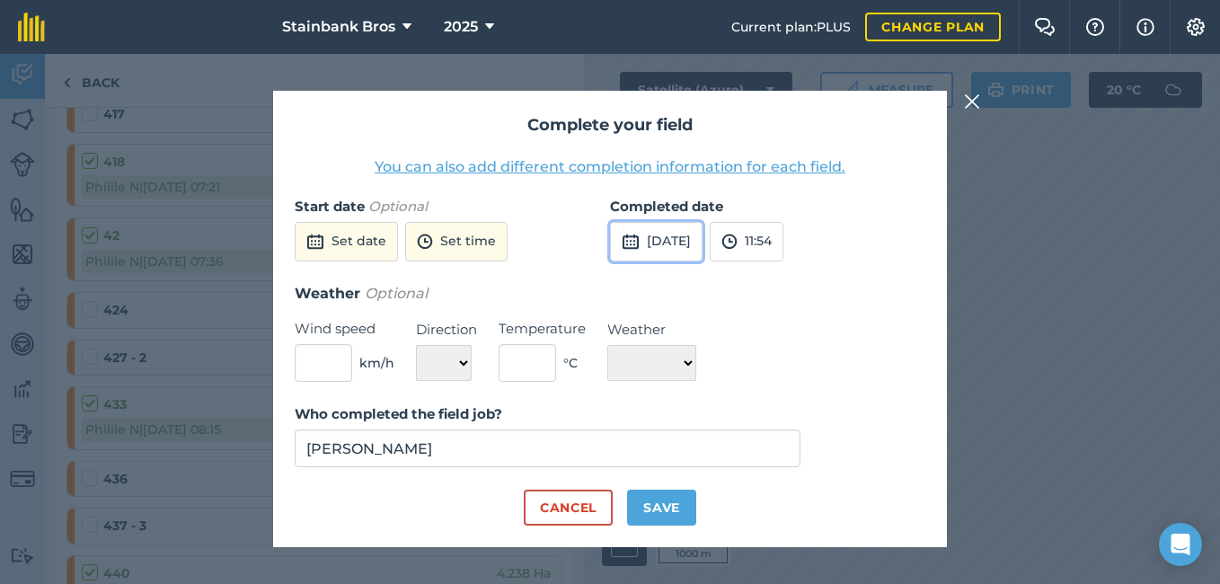
click at [693, 232] on button "12th Sep 2025" at bounding box center [656, 242] width 93 height 40
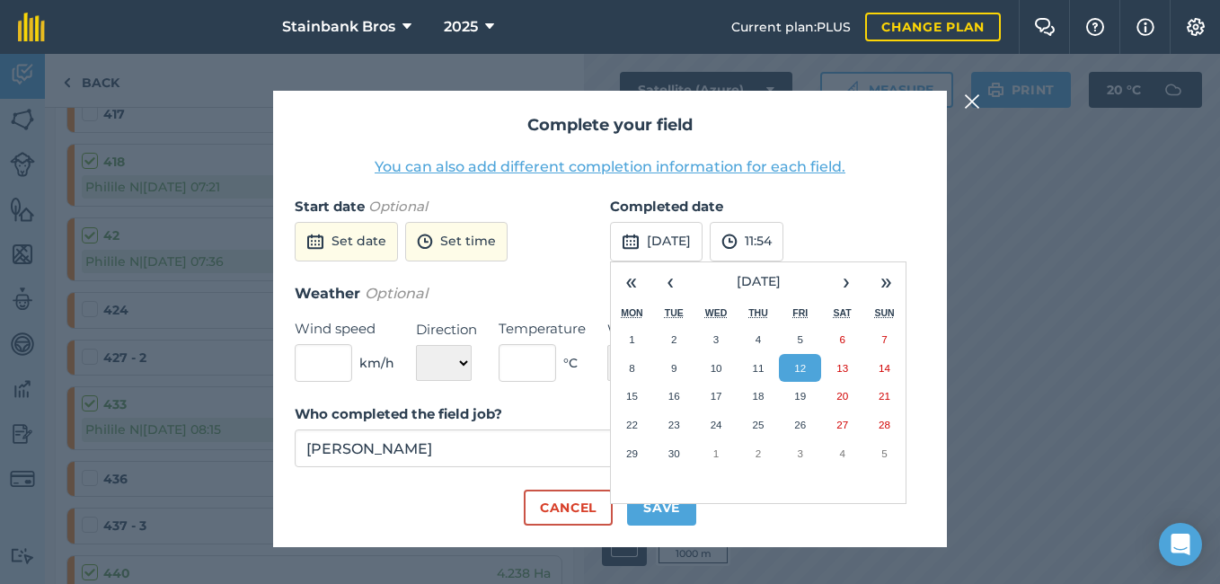
click at [960, 95] on div "Complete your field You can also add different completion information for each …" at bounding box center [610, 319] width 1220 height 530
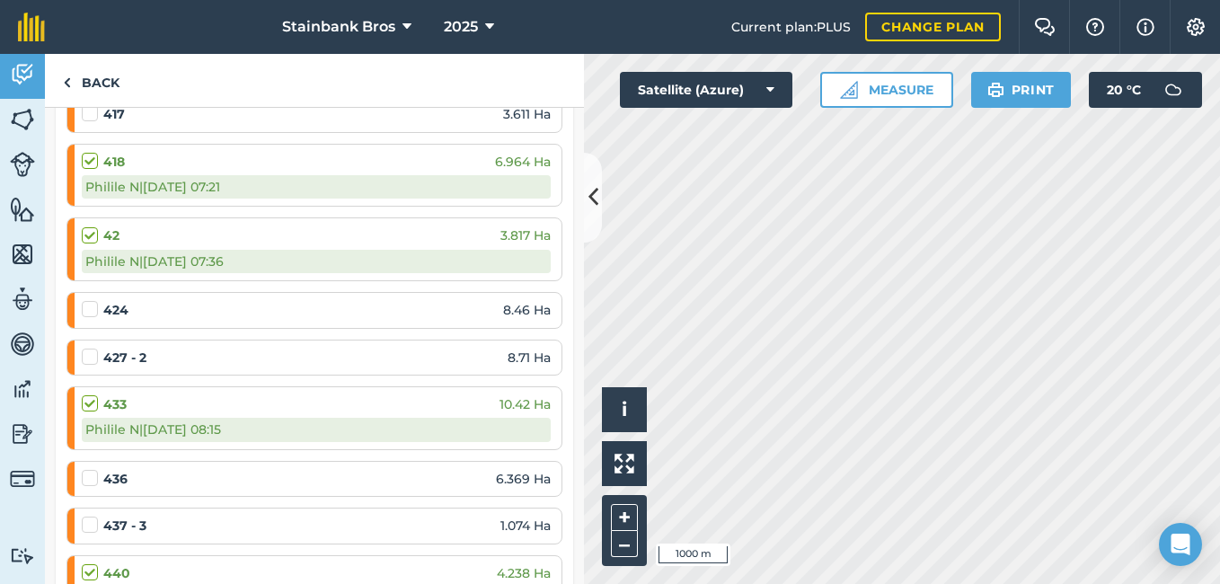
click at [91, 516] on label at bounding box center [93, 516] width 22 height 0
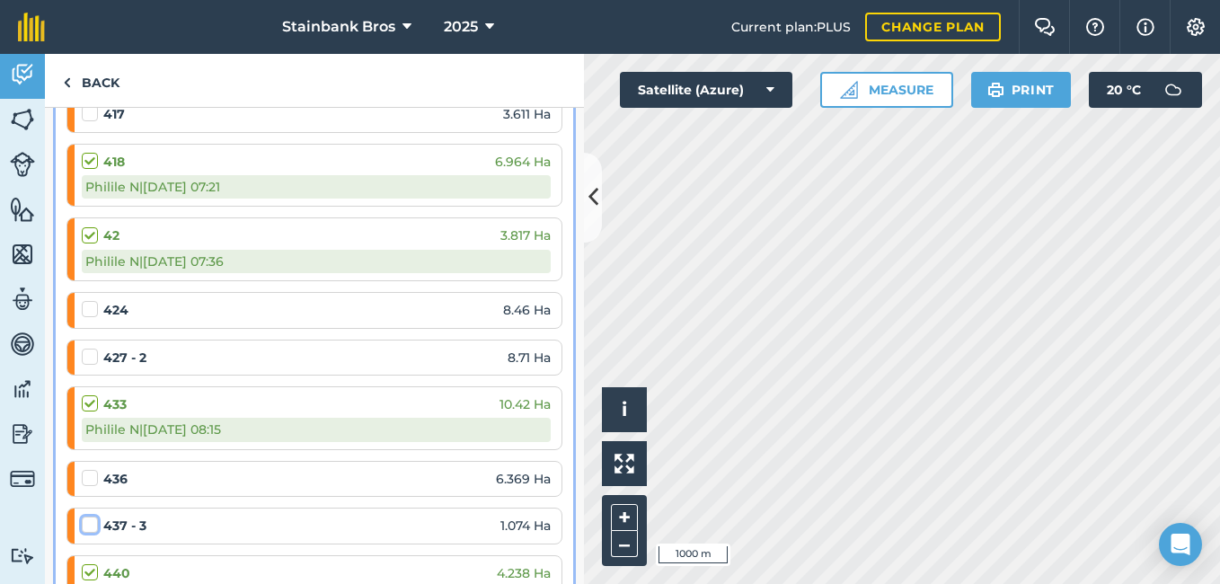
click at [91, 527] on input "checkbox" at bounding box center [88, 522] width 12 height 12
checkbox input "false"
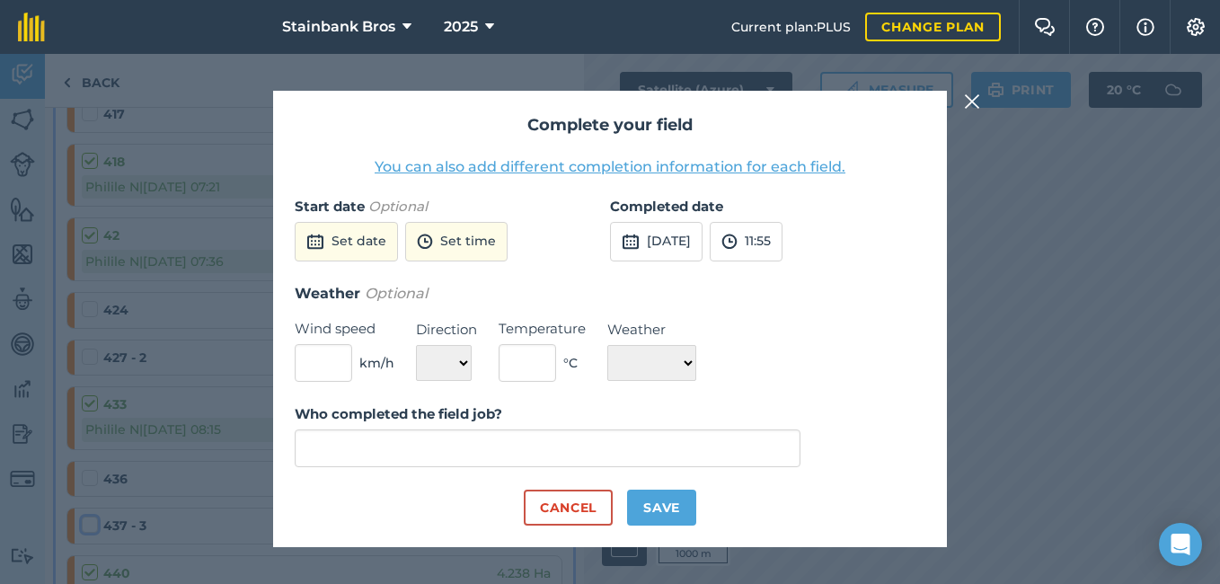
type input "Philile Nsele"
click at [693, 230] on button "12th Sep 2025" at bounding box center [656, 242] width 93 height 40
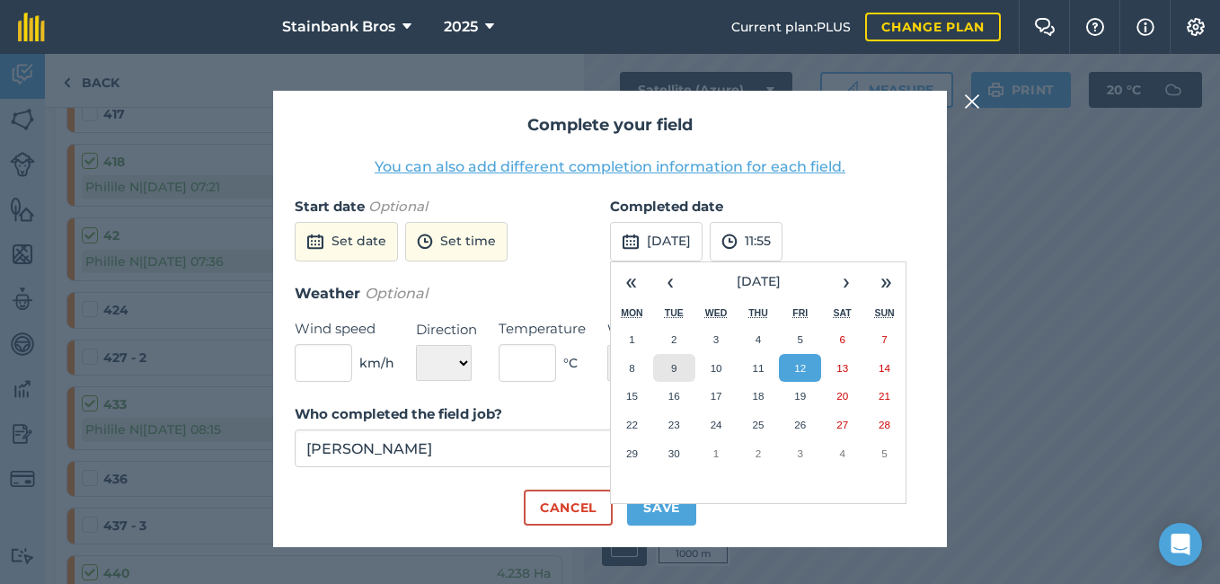
click at [682, 371] on button "9" at bounding box center [674, 368] width 42 height 29
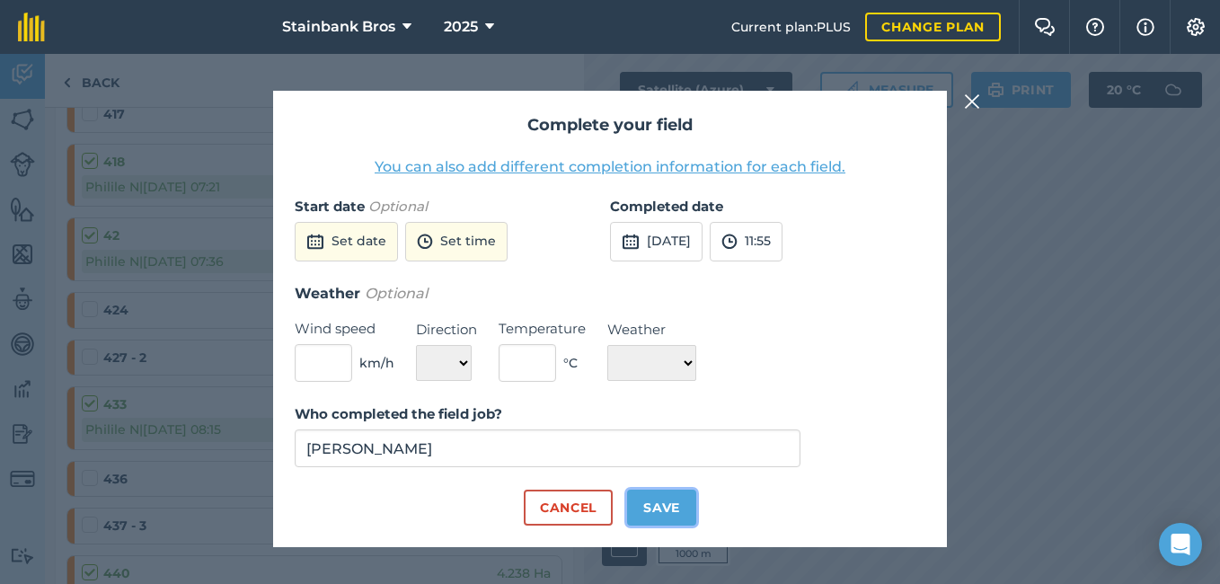
click at [665, 505] on button "Save" at bounding box center [661, 508] width 69 height 36
checkbox input "true"
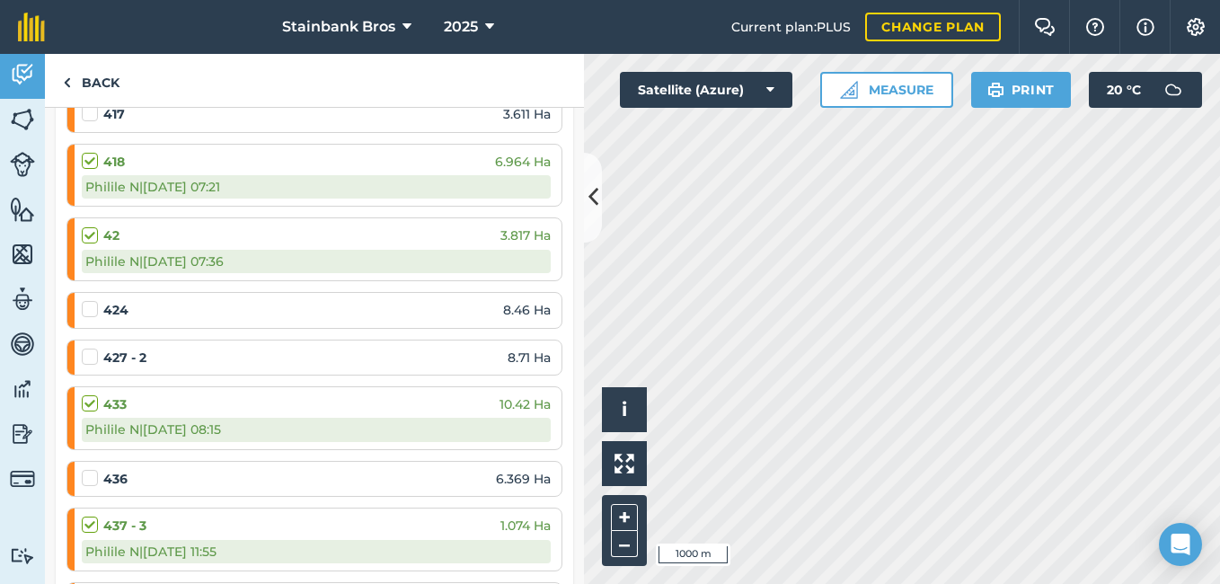
click at [90, 469] on label at bounding box center [93, 469] width 22 height 0
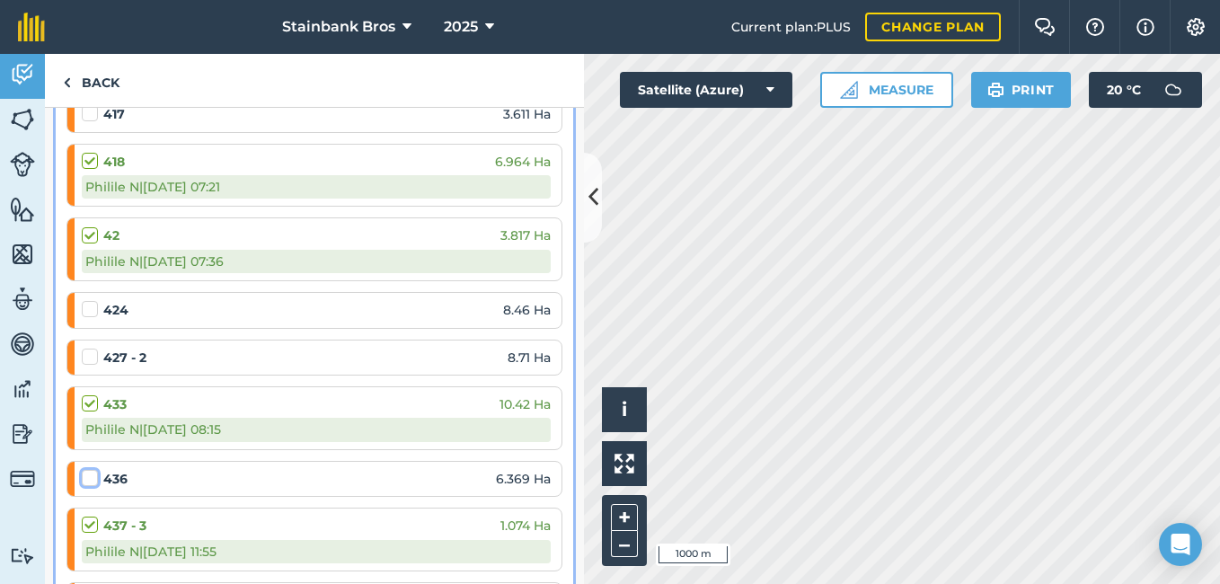
click at [90, 476] on input "checkbox" at bounding box center [88, 475] width 12 height 12
checkbox input "false"
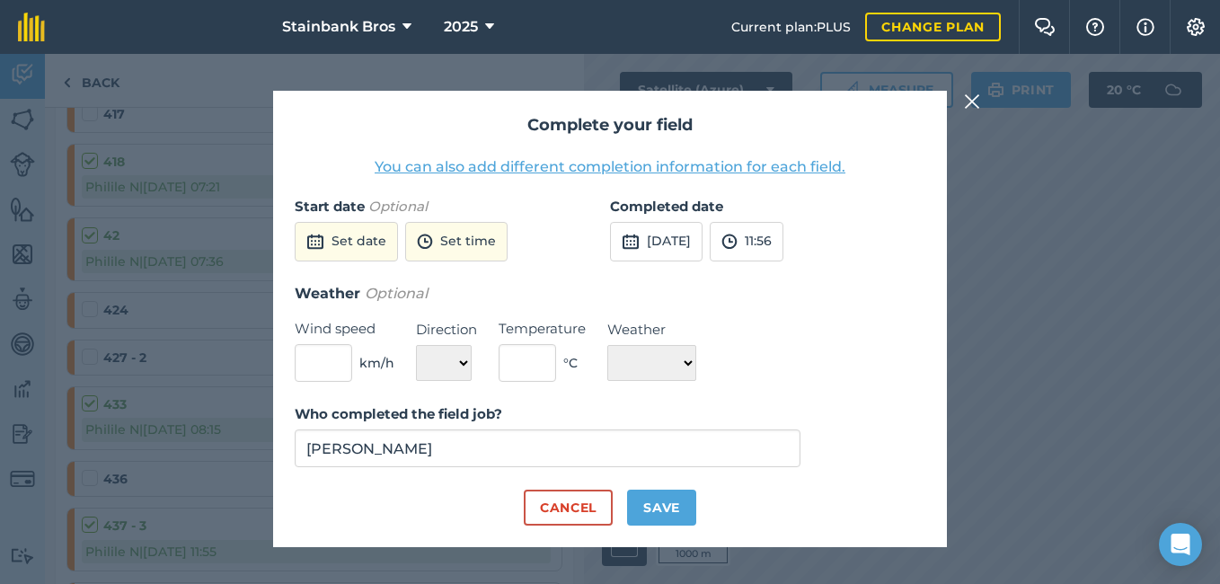
click at [977, 100] on img at bounding box center [972, 102] width 16 height 22
